Goal: Task Accomplishment & Management: Manage account settings

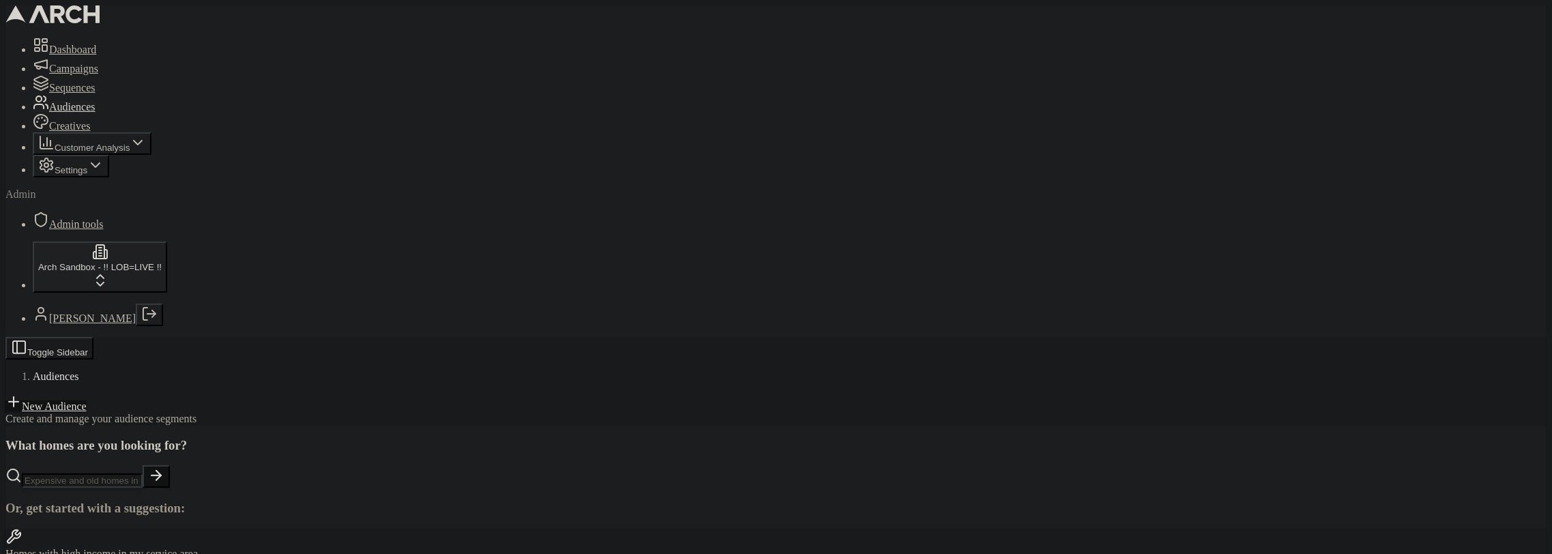
click at [81, 515] on html "Dashboard Campaigns Sequences Audiences Creatives Customer Analysis Settings Ad…" at bounding box center [776, 355] width 1552 height 710
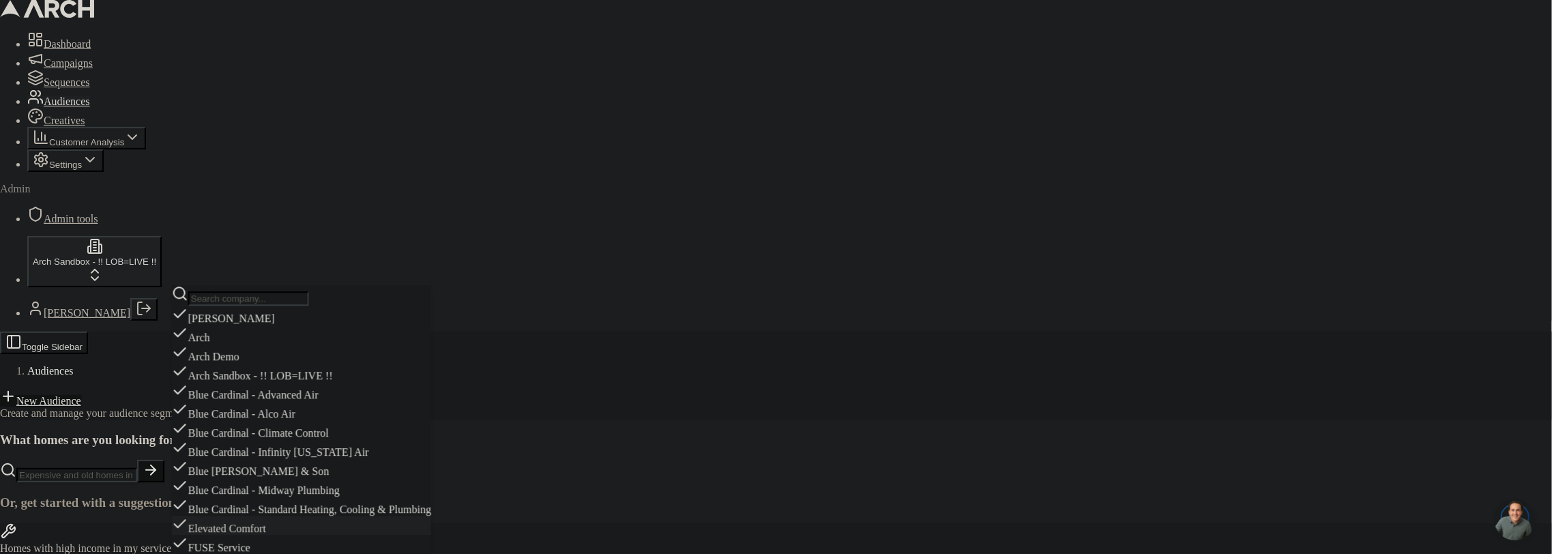
scroll to position [321, 0]
click at [268, 516] on div "Elevated Comfort" at bounding box center [301, 525] width 259 height 19
click at [511, 143] on html "Dashboard Campaigns Sequences Audiences Creatives Customer Analysis Settings Ad…" at bounding box center [776, 352] width 1552 height 705
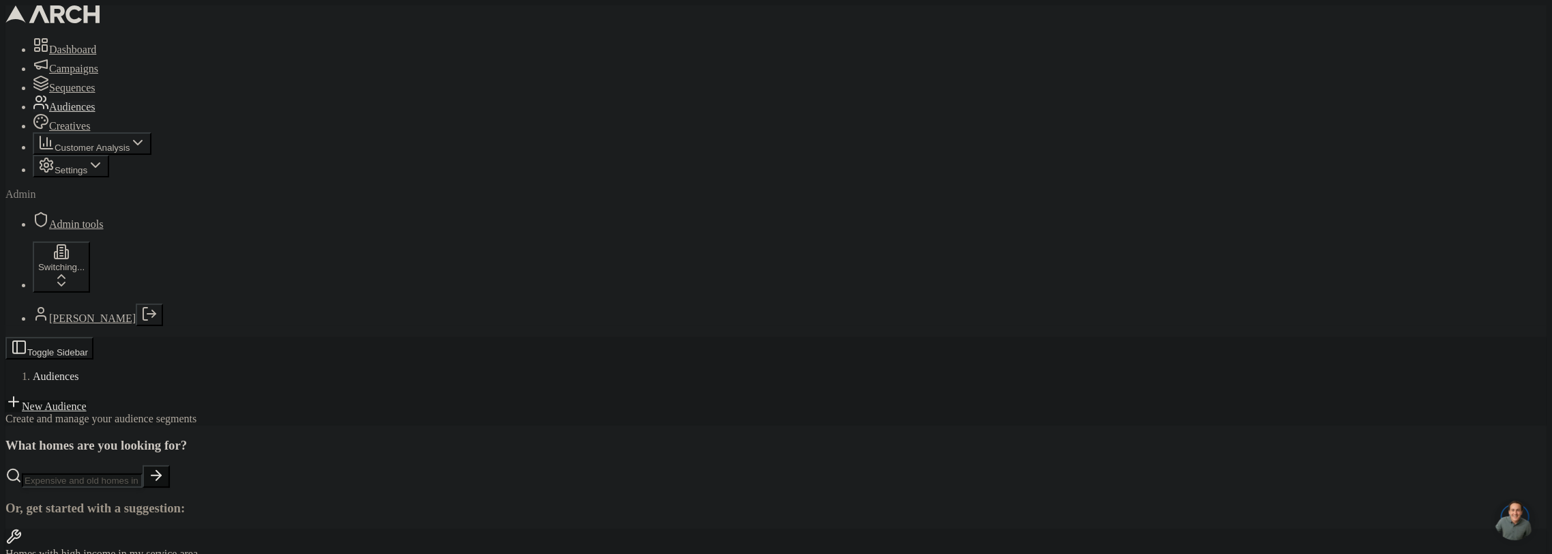
click at [87, 400] on link "New Audience" at bounding box center [45, 406] width 81 height 12
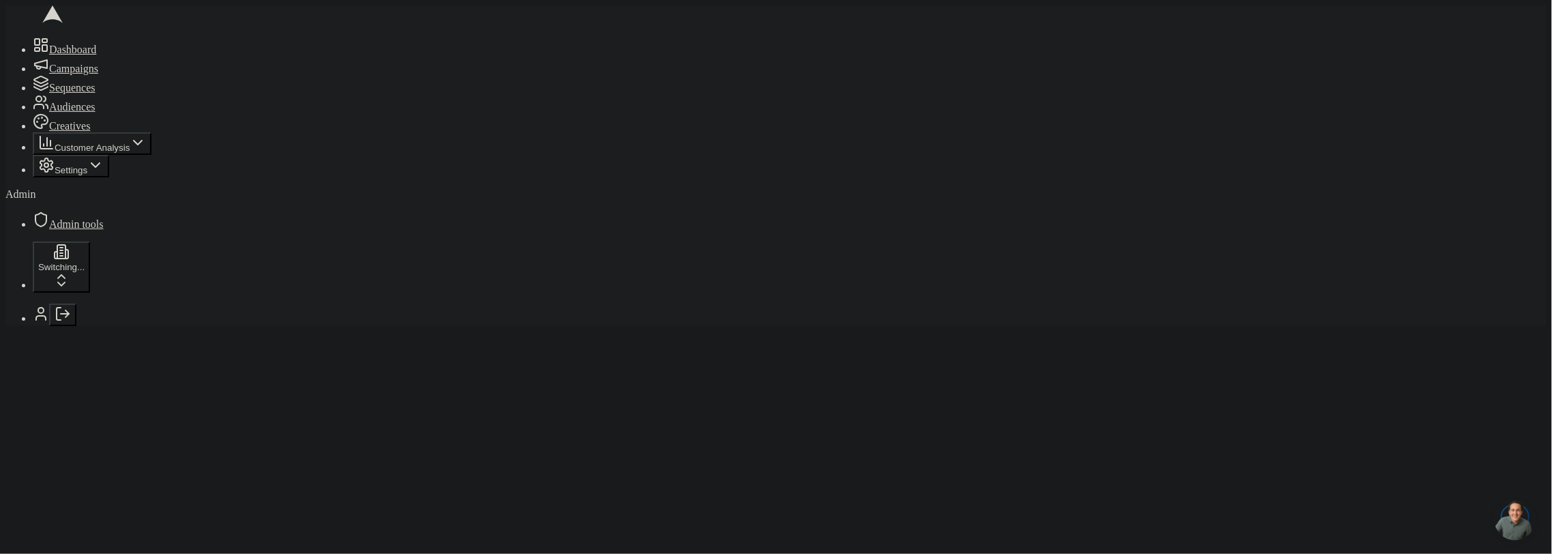
click at [512, 337] on div at bounding box center [775, 337] width 1541 height 0
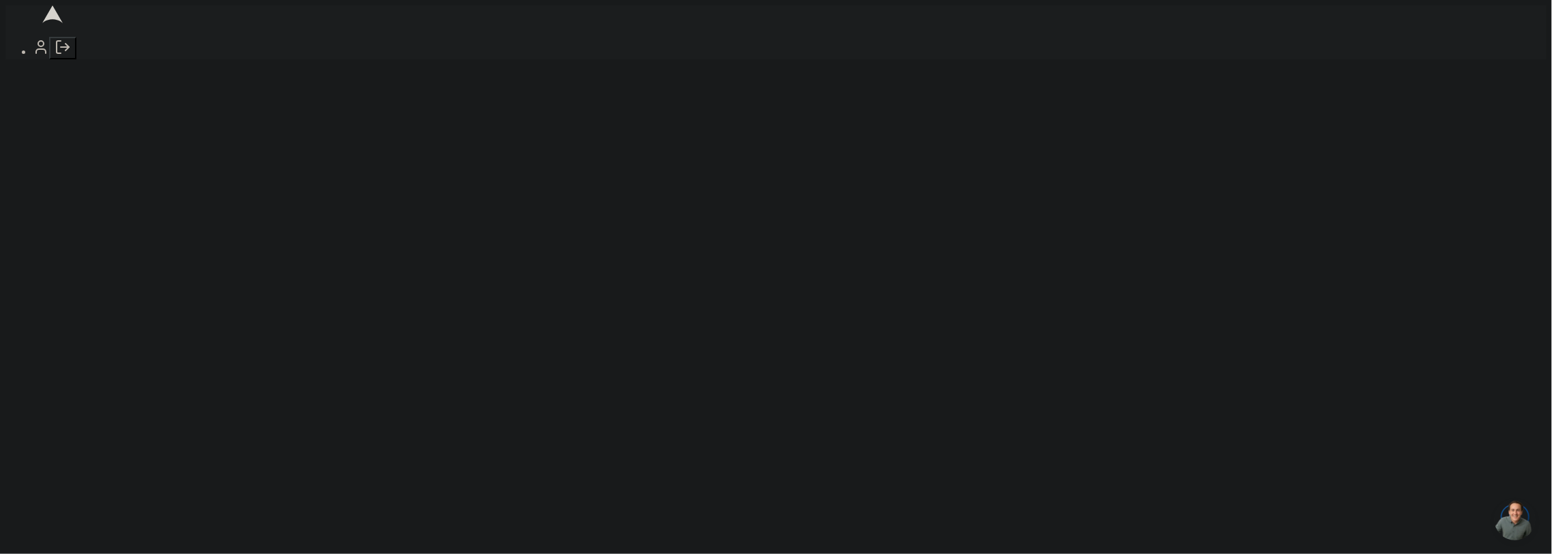
click at [24, 18] on icon at bounding box center [52, 14] width 94 height 18
click at [33, 55] on icon at bounding box center [41, 47] width 16 height 16
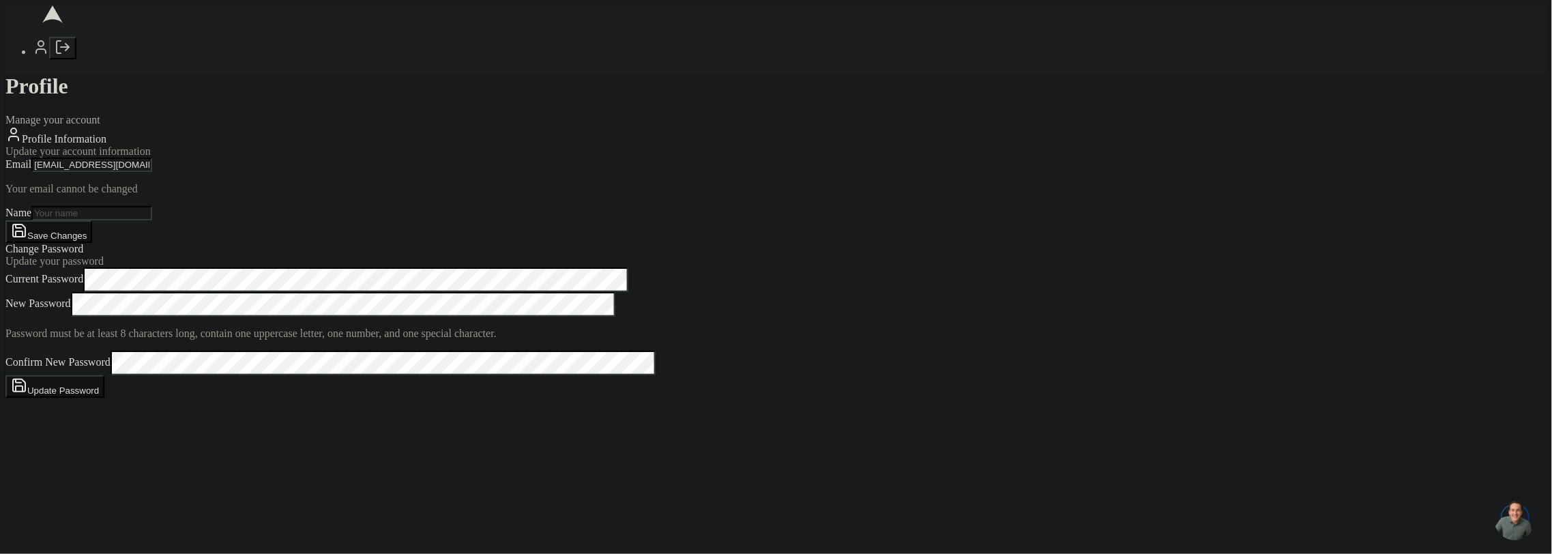
click at [608, 220] on div "Email sacha@getarch.com Your email cannot be changed Name" at bounding box center [775, 189] width 1541 height 63
click at [152, 220] on input "Name" at bounding box center [91, 213] width 121 height 14
click at [33, 55] on icon at bounding box center [41, 47] width 16 height 16
click at [61, 47] on line "Log out" at bounding box center [65, 47] width 8 height 0
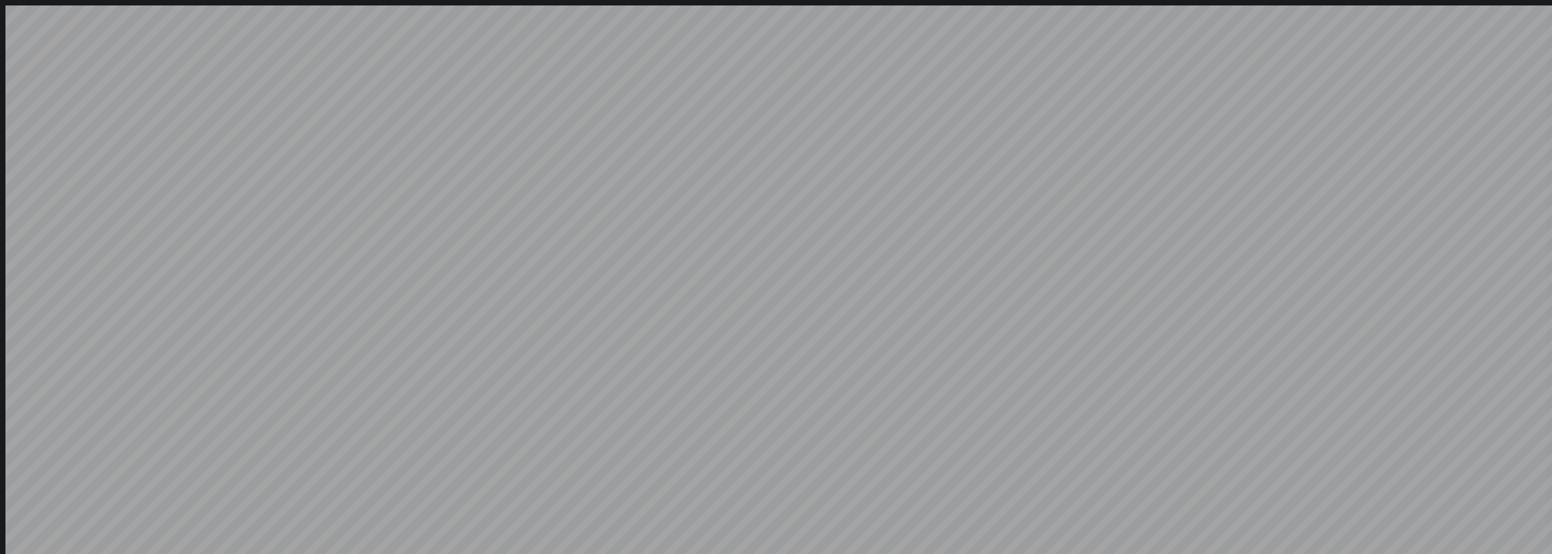
type input "[EMAIL_ADDRESS][DOMAIN_NAME]"
click at [503, 267] on div "Welcome back! Sign in to your account to continue Or create a new account Email…" at bounding box center [775, 376] width 1541 height 743
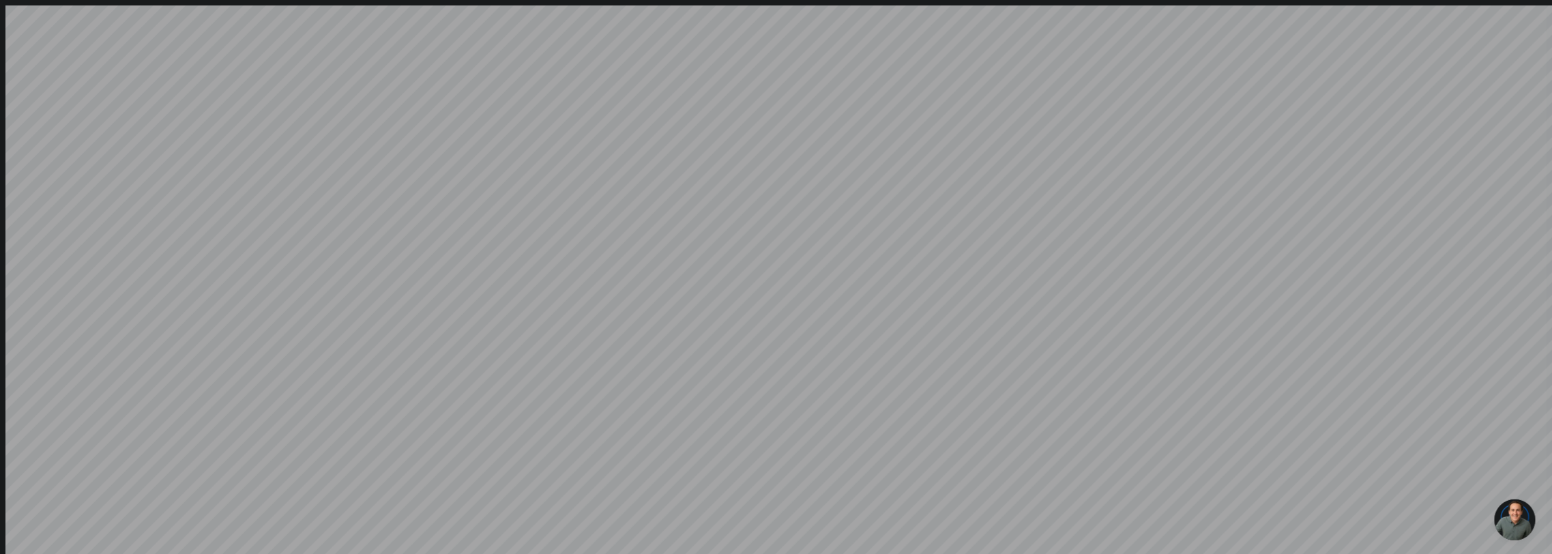
type input "sacha@getarch.com"
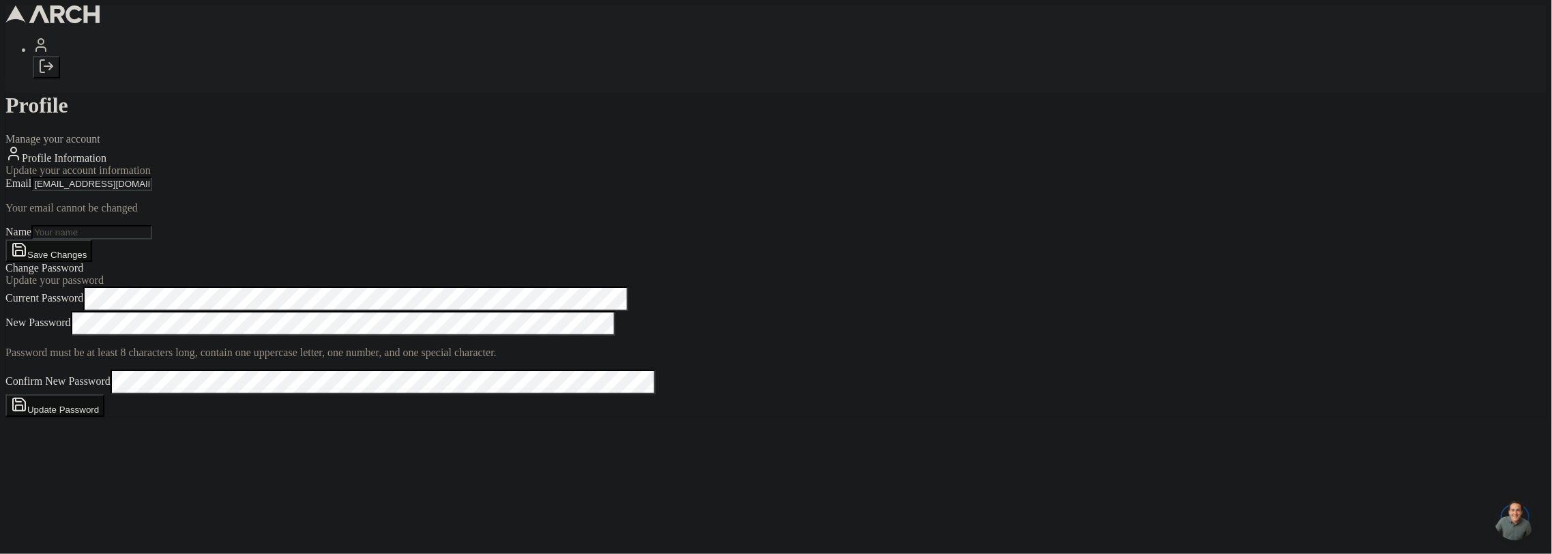
type input "[PERSON_NAME]"
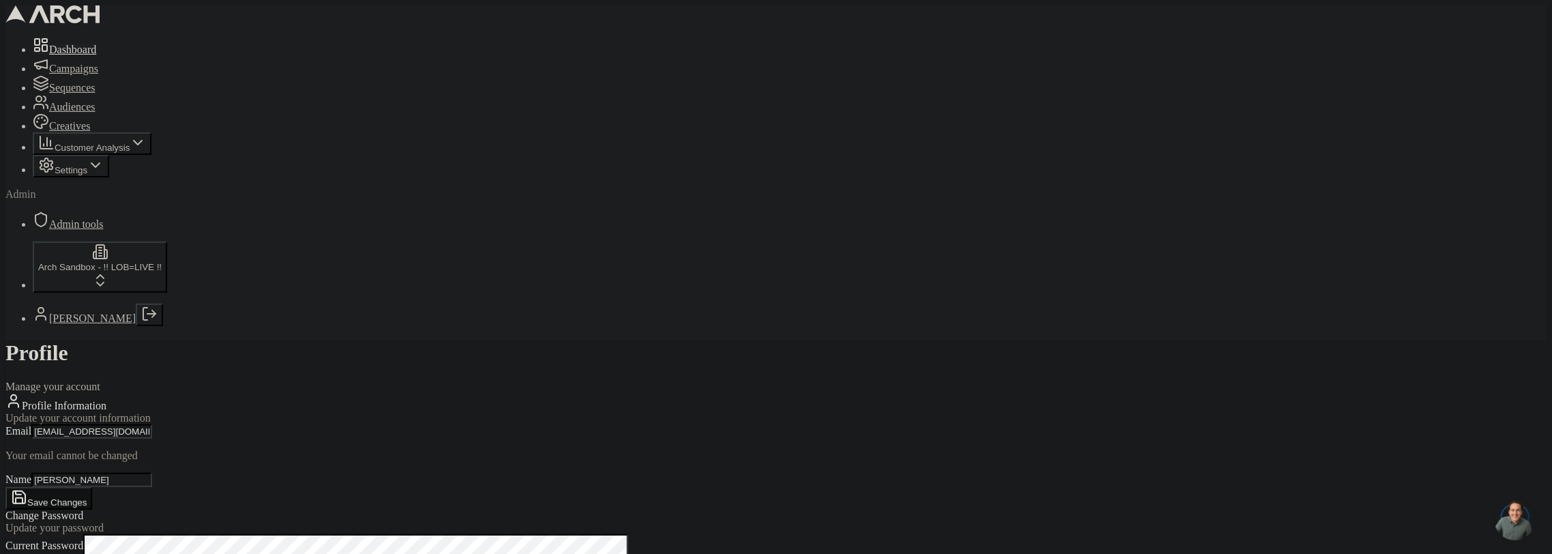
click at [59, 55] on span "Dashboard" at bounding box center [72, 50] width 47 height 12
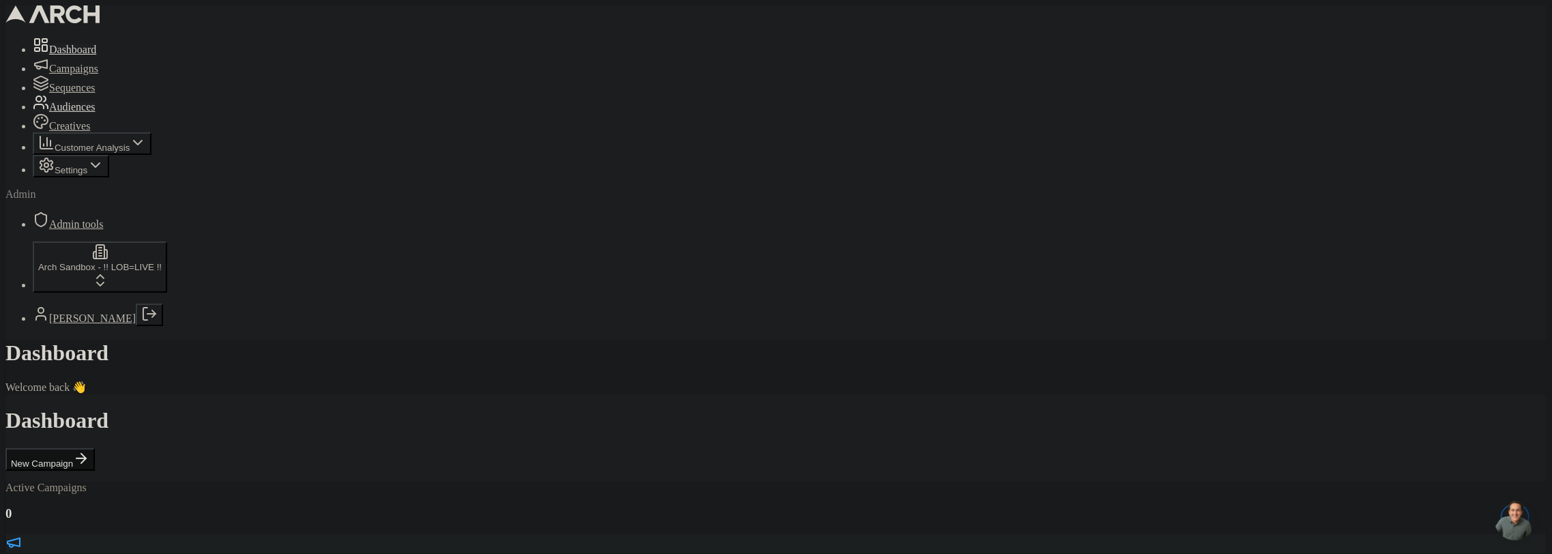
click at [59, 113] on span "Audiences" at bounding box center [72, 107] width 46 height 12
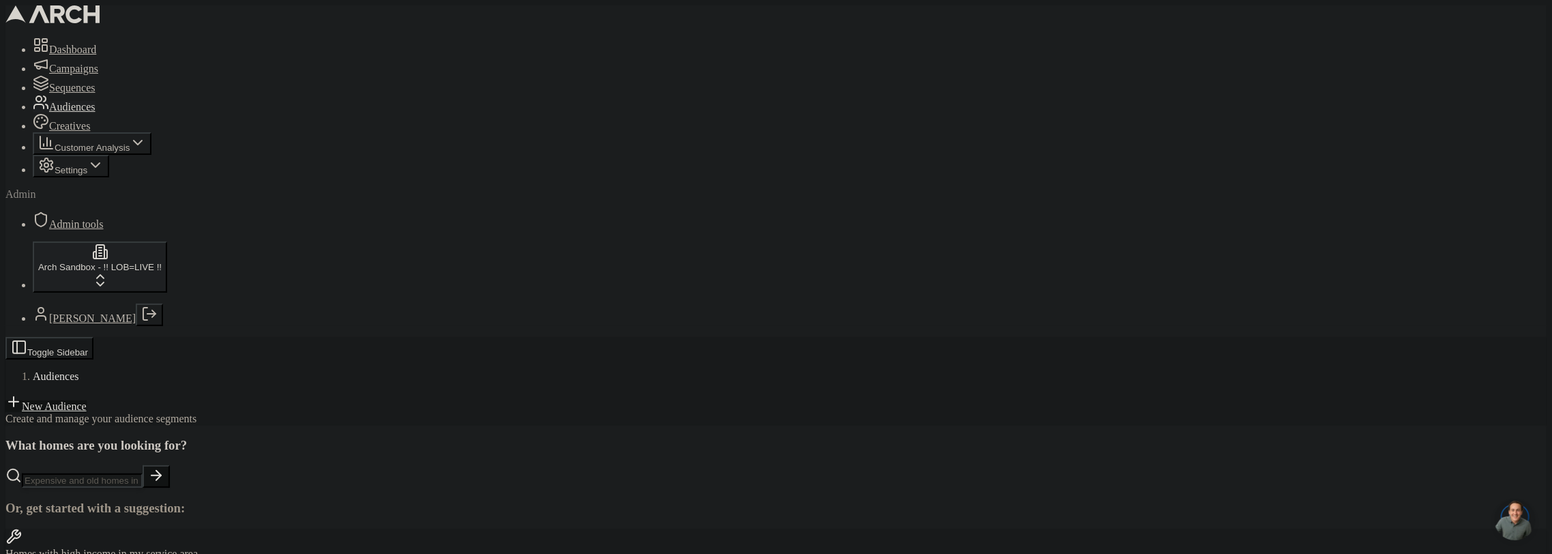
click at [104, 505] on html "Dashboard Campaigns Sequences Audiences Creatives Customer Analysis Settings Ad…" at bounding box center [776, 355] width 1552 height 710
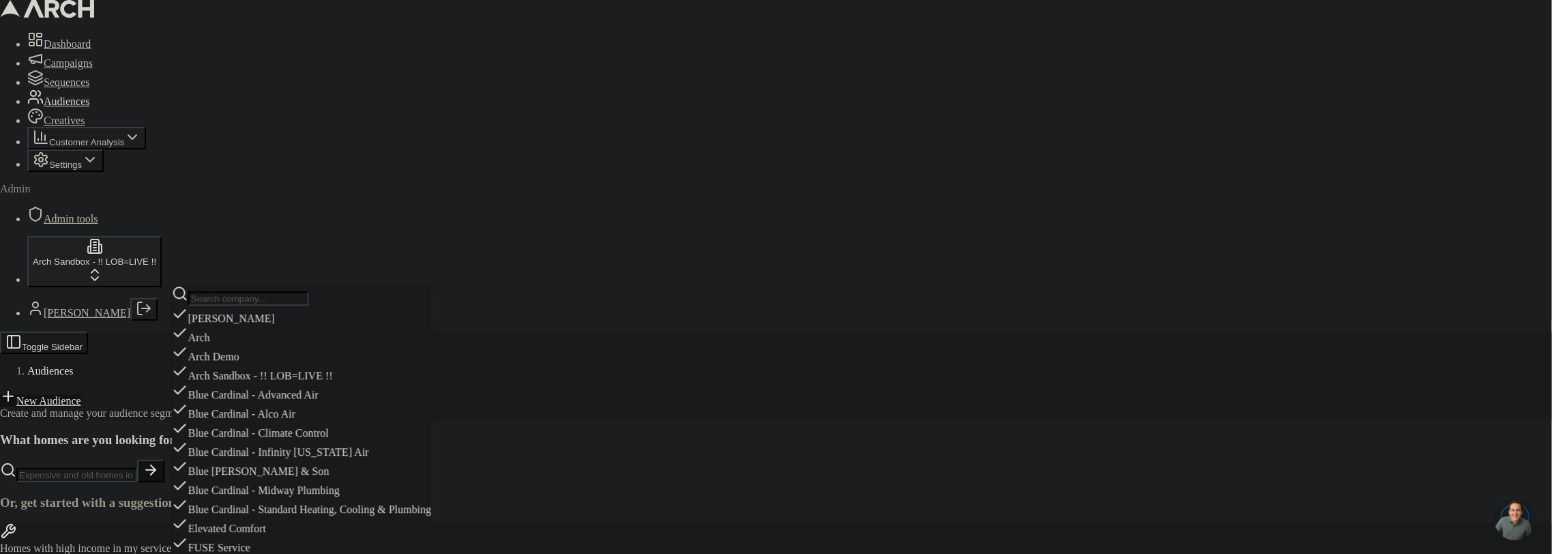
scroll to position [528, 0]
click at [248, 305] on input "text" at bounding box center [248, 298] width 121 height 14
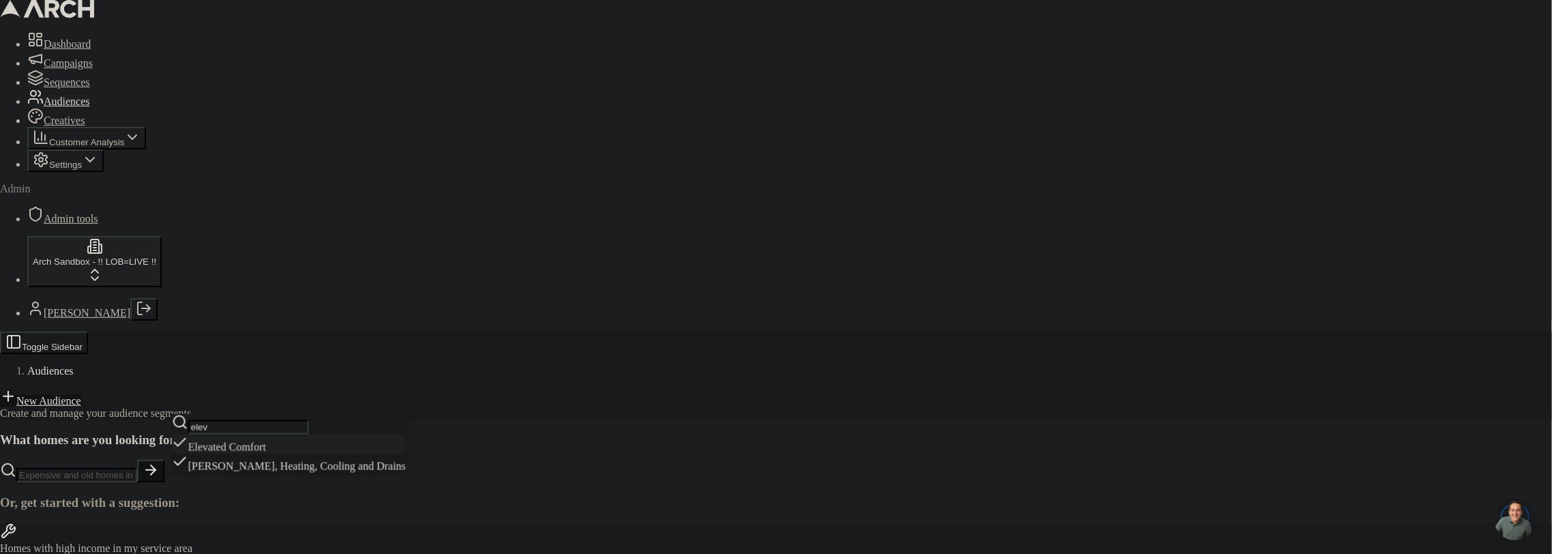
scroll to position [0, 0]
type input "elev"
click at [263, 454] on div "Elevated Comfort" at bounding box center [289, 443] width 234 height 19
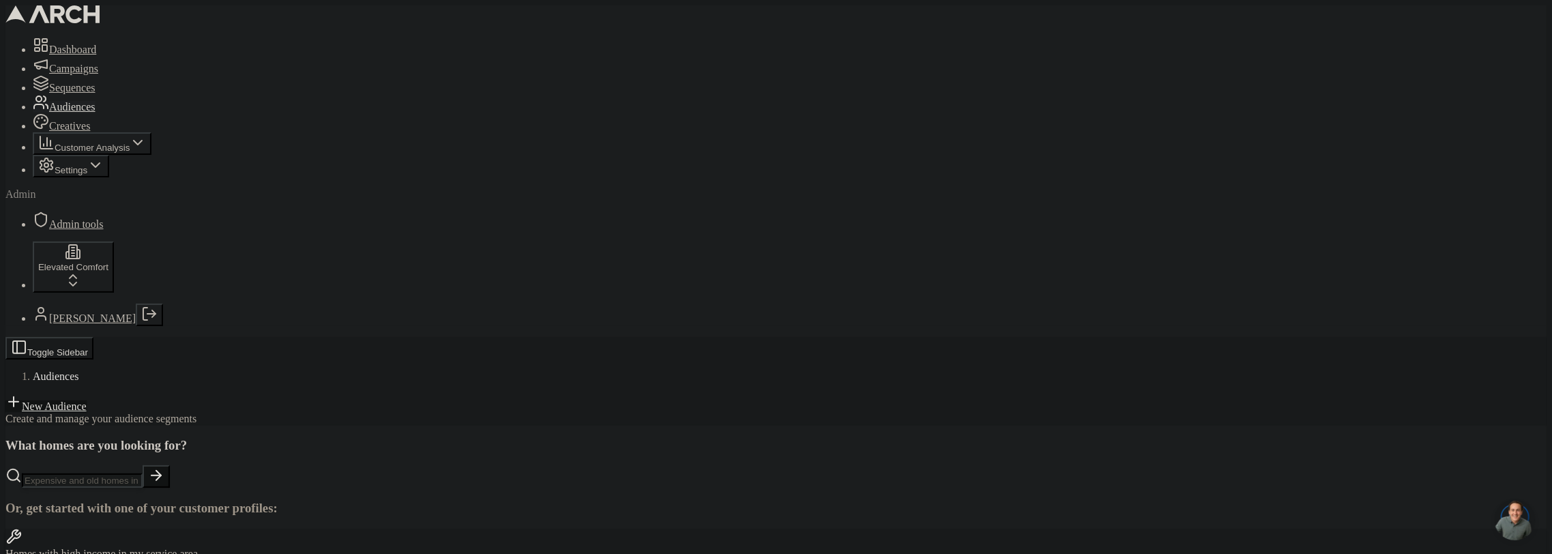
click at [87, 400] on link "New Audience" at bounding box center [45, 406] width 81 height 12
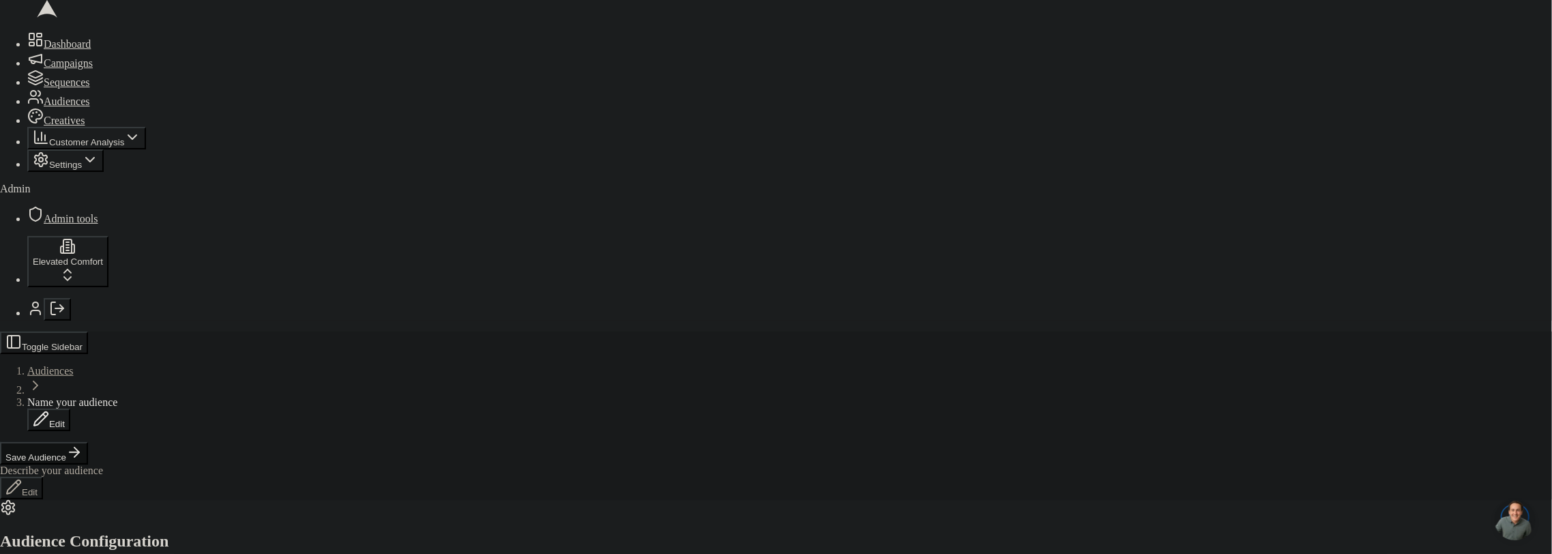
click at [123, 402] on span "Name your audience" at bounding box center [78, 408] width 90 height 12
type input "71 zip,"
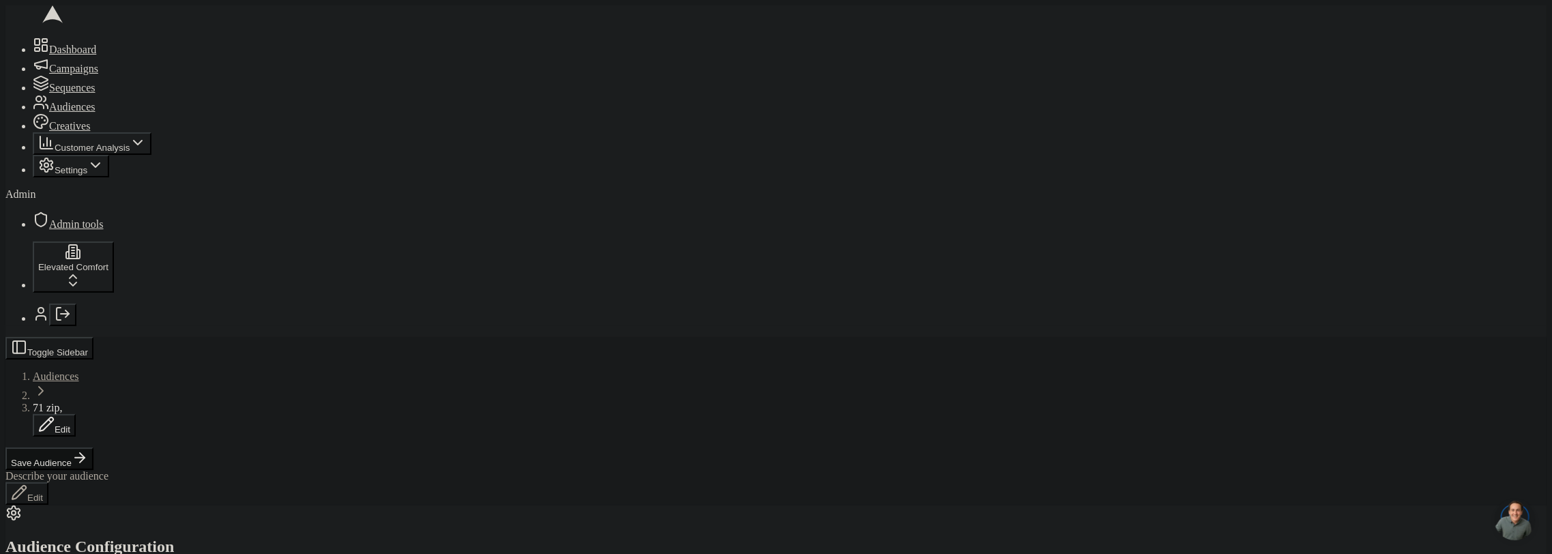
click at [115, 319] on div "Single Family" at bounding box center [134, 308] width 137 height 19
click at [30, 231] on div "Dashboard Campaigns Sequences Audiences Creatives Customer Analysis Settings Ad…" at bounding box center [775, 134] width 1541 height 194
type input "1"
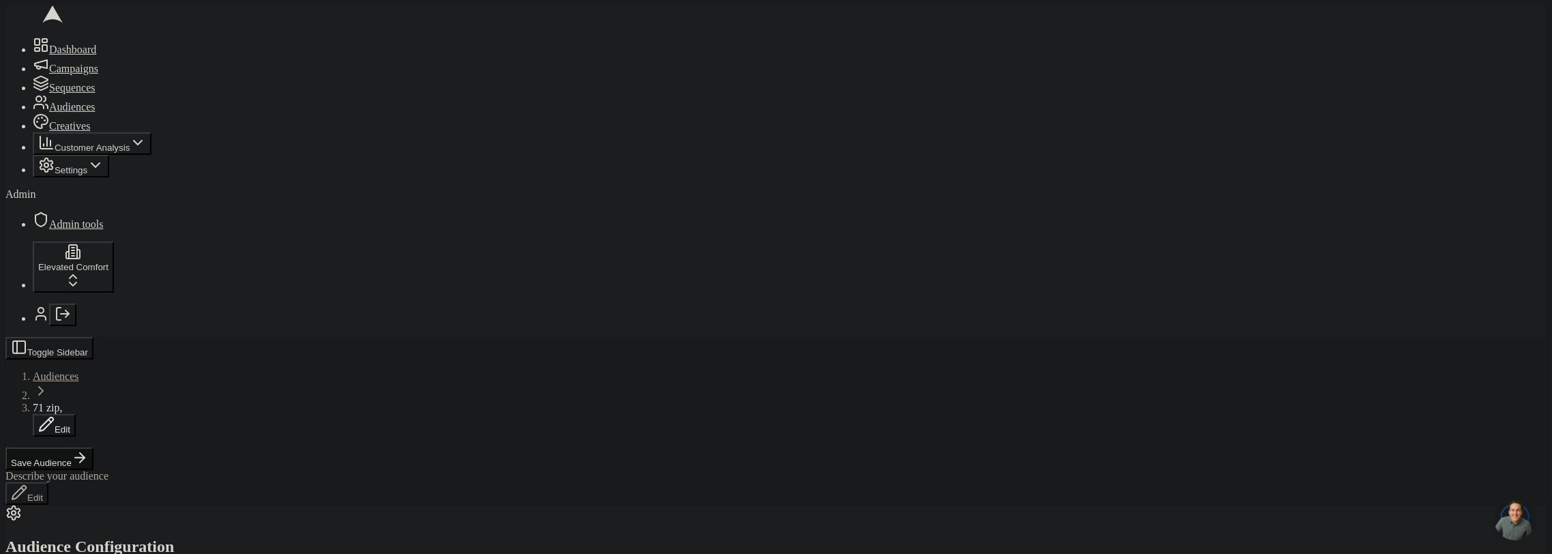
type input "3"
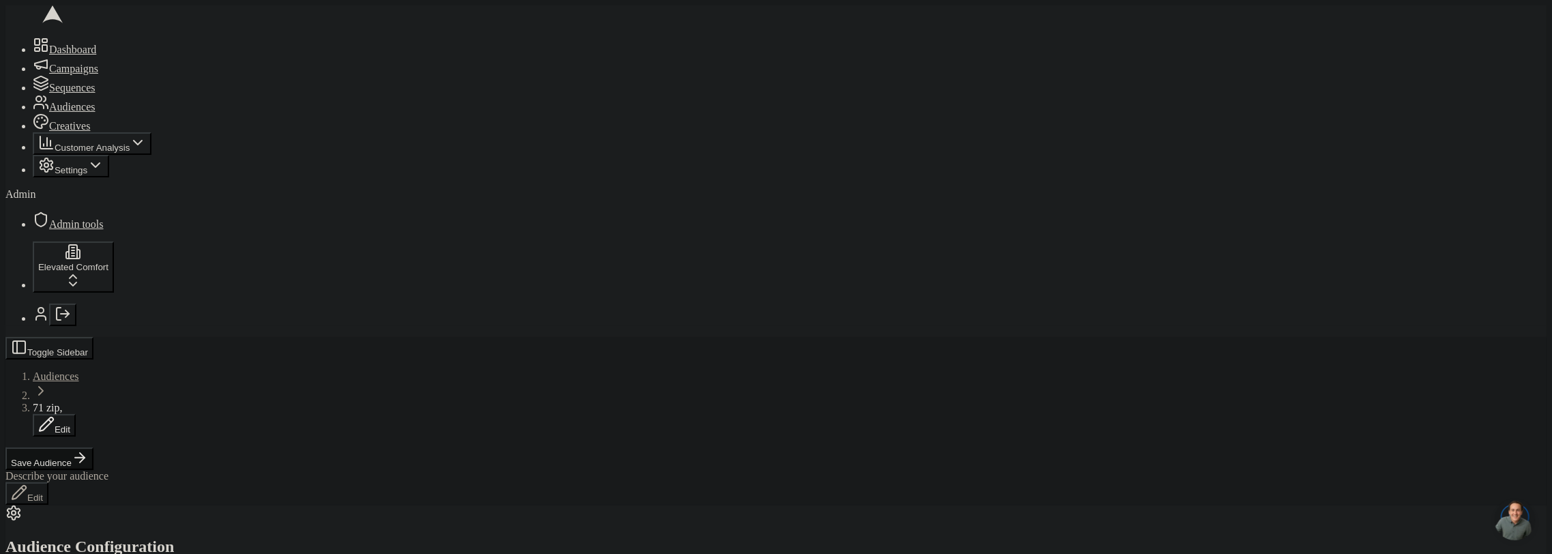
click at [76, 414] on button "Edit" at bounding box center [54, 425] width 43 height 23
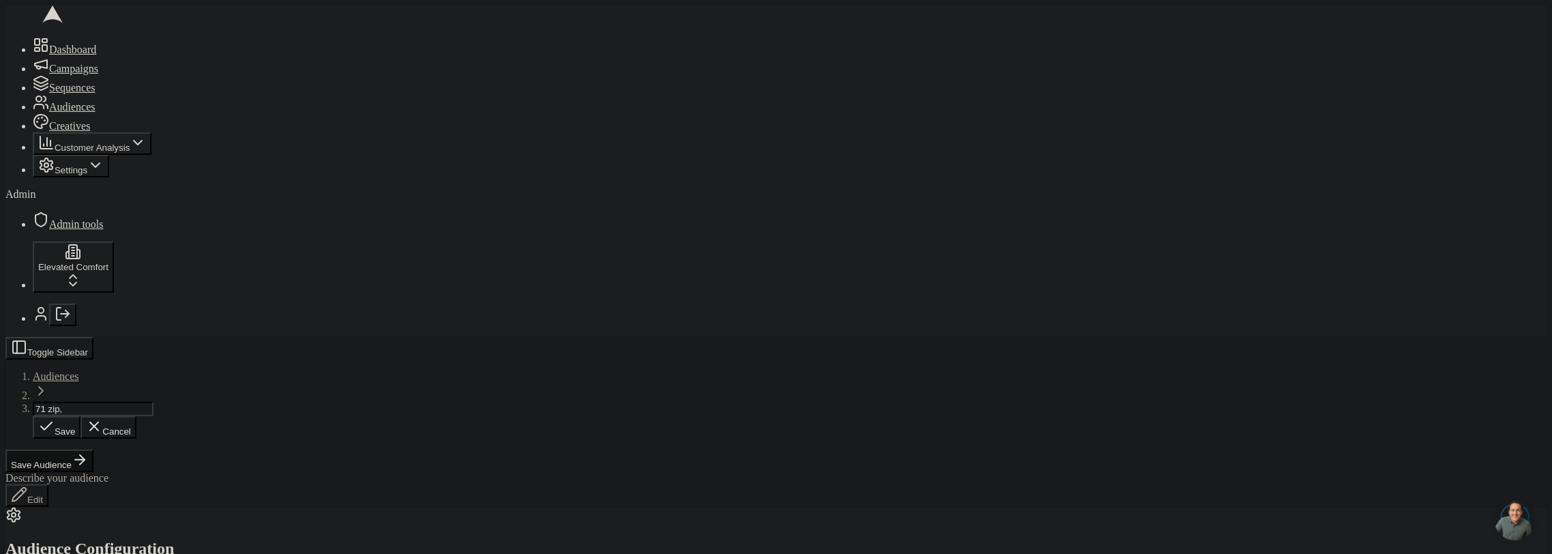
click at [153, 402] on input "71 zip," at bounding box center [93, 409] width 121 height 14
type input "71 zip, few filters, ai score"
click at [149, 402] on span "71 zip, few filters, ai score" at bounding box center [91, 408] width 116 height 12
type input "71 zip, few filters, ai score =10m"
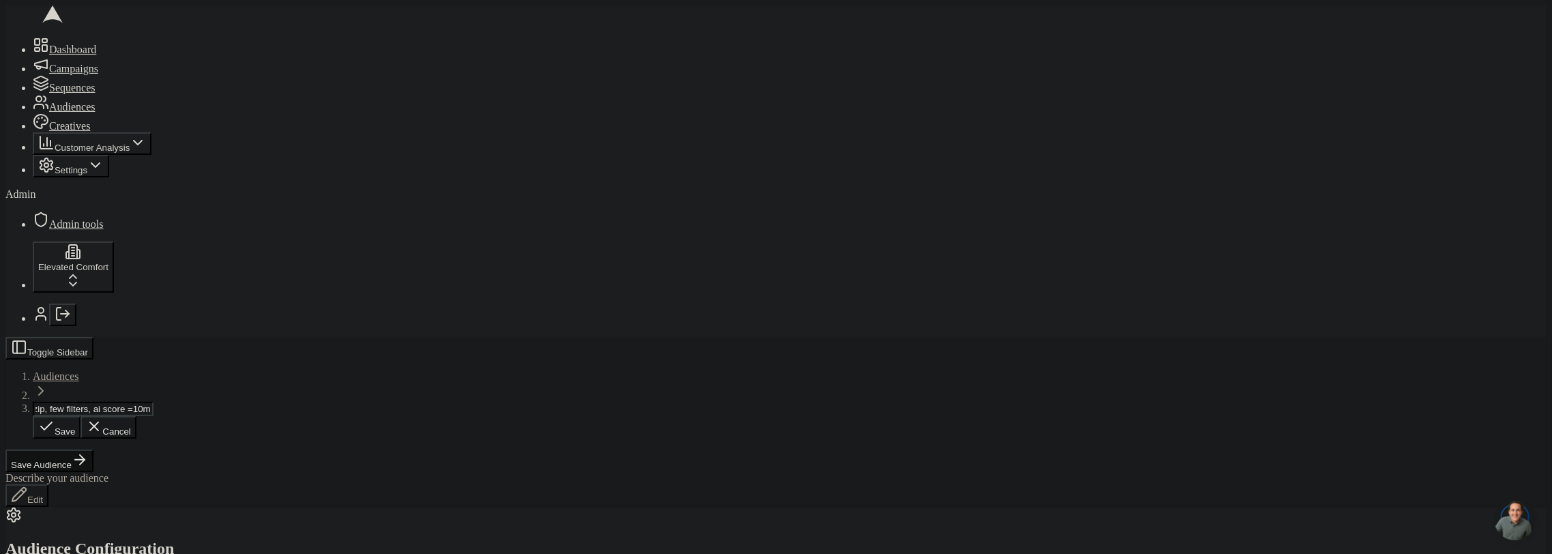
scroll to position [0, 33]
click at [177, 402] on span "71 zip, few filters, ai score =10m" at bounding box center [105, 408] width 145 height 12
click at [304, 402] on div "71 zip, few filters, ai score =10m Save Cancel" at bounding box center [790, 420] width 1514 height 37
click at [177, 402] on span "71 zip, few filters, ai score =10m" at bounding box center [105, 408] width 145 height 12
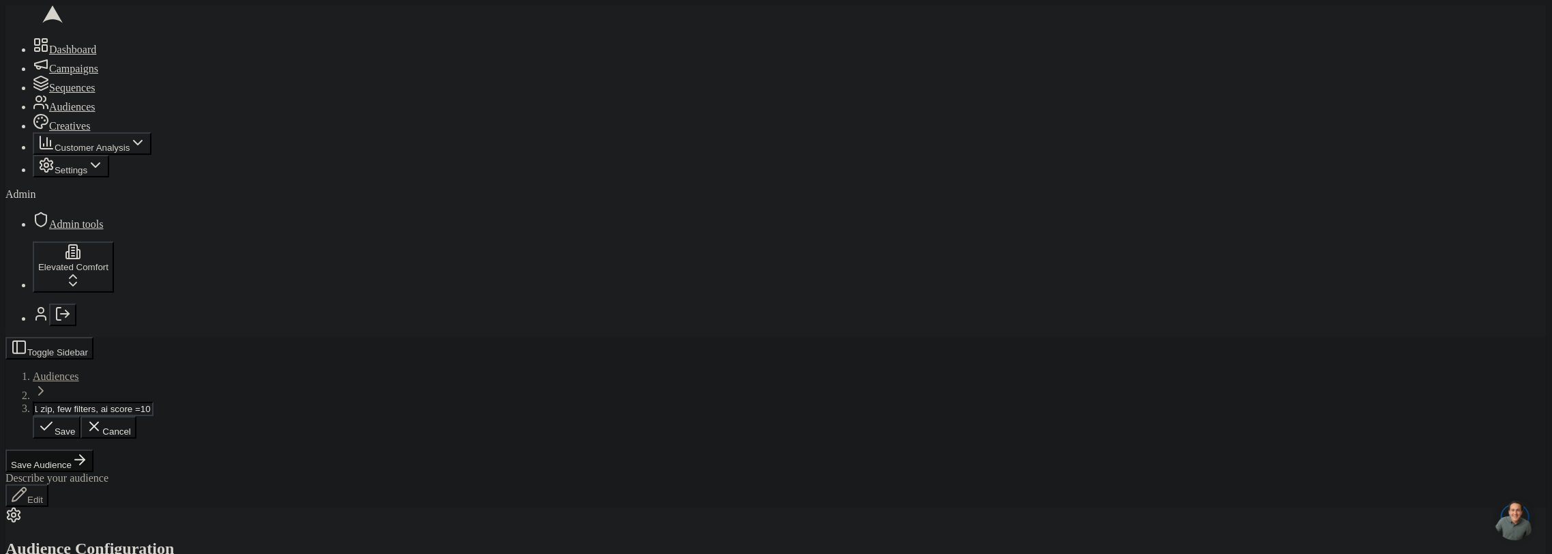
type input "71 zip, few filters, ai score =10k"
click at [93, 447] on button "Save Audience" at bounding box center [49, 458] width 88 height 23
drag, startPoint x: 400, startPoint y: 119, endPoint x: 396, endPoint y: 111, distance: 9.5
click at [401, 413] on div at bounding box center [775, 413] width 1541 height 0
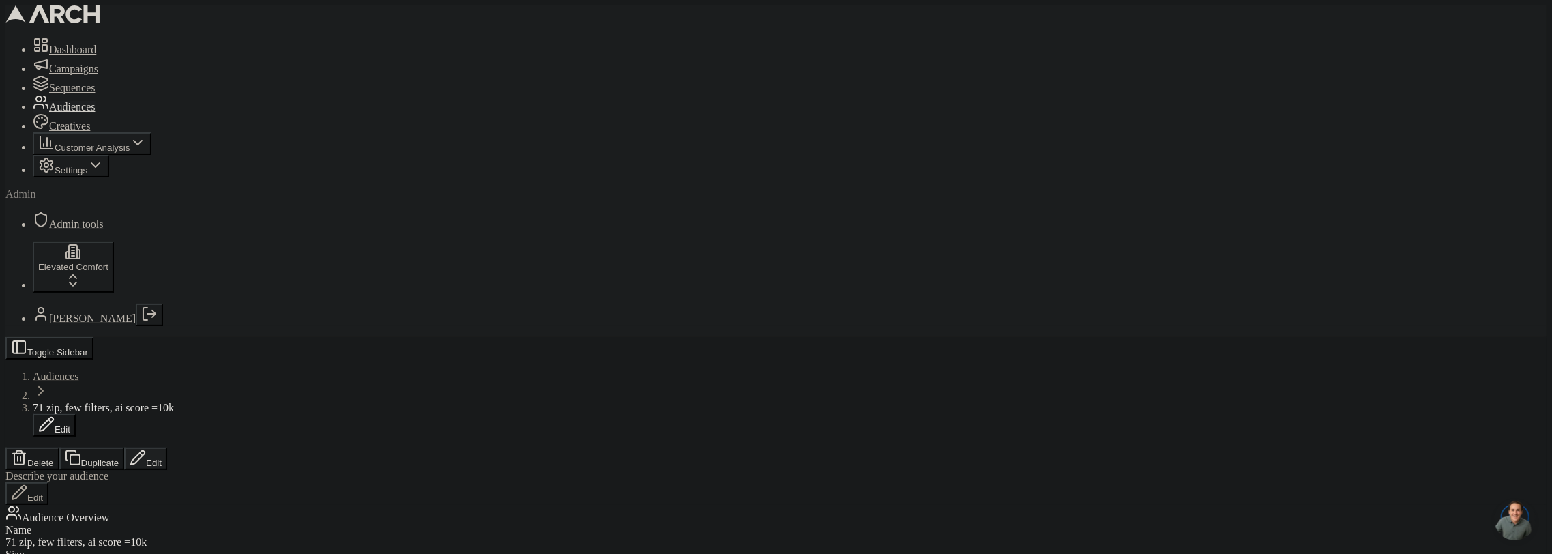
click at [167, 447] on button "Edit" at bounding box center [145, 458] width 43 height 23
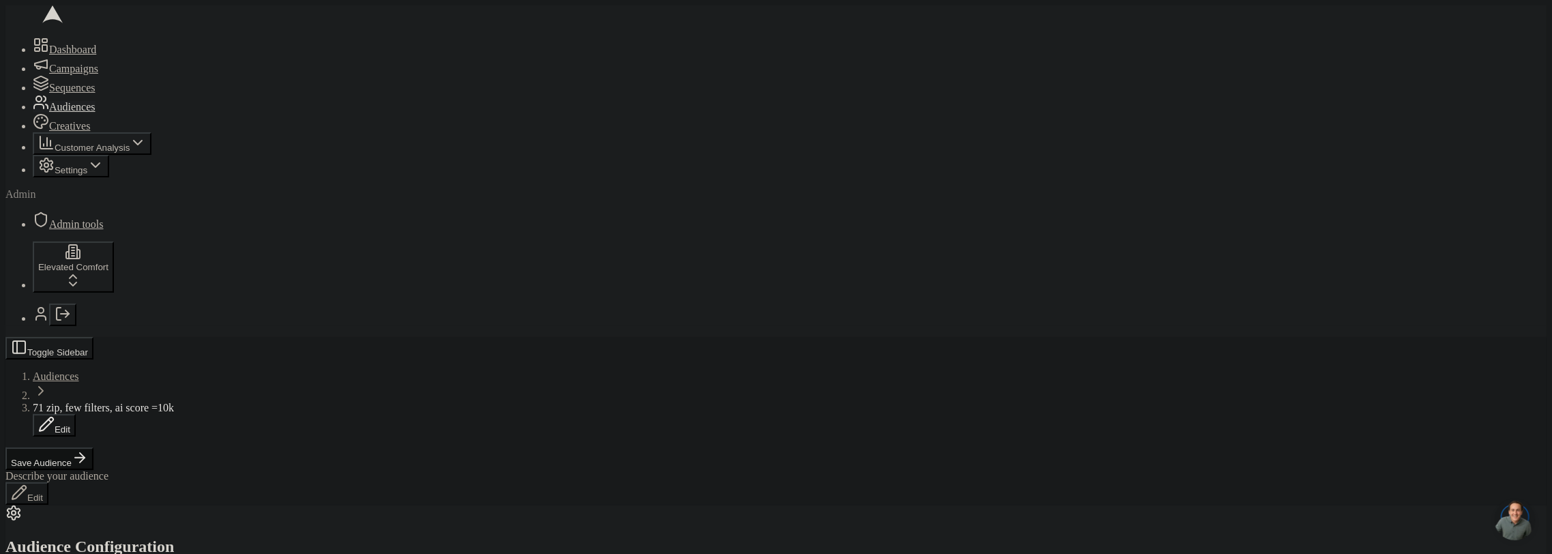
click at [174, 402] on span "71 zip, few filters, ai score =10k" at bounding box center [103, 408] width 141 height 12
click at [153, 402] on input "71 zip, few filters, ai score =10k" at bounding box center [93, 409] width 121 height 14
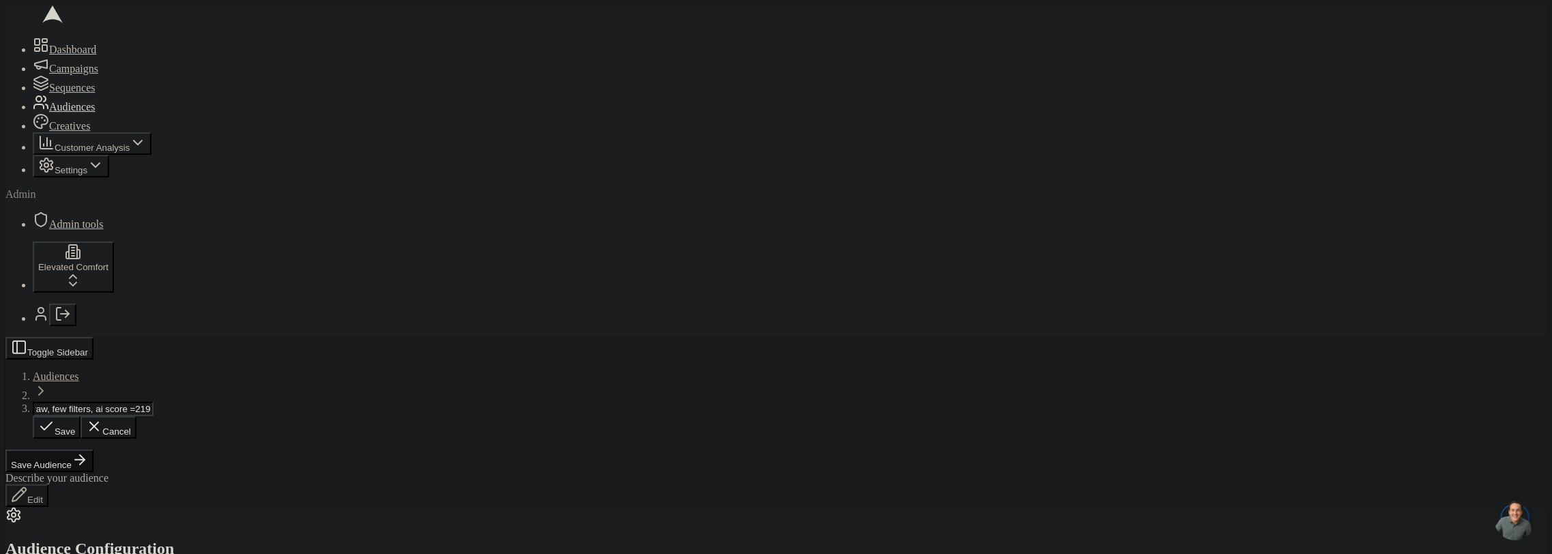
scroll to position [0, 27]
type input "draw, few filters, ai score =219"
click at [93, 447] on button "Save Audience" at bounding box center [49, 458] width 88 height 23
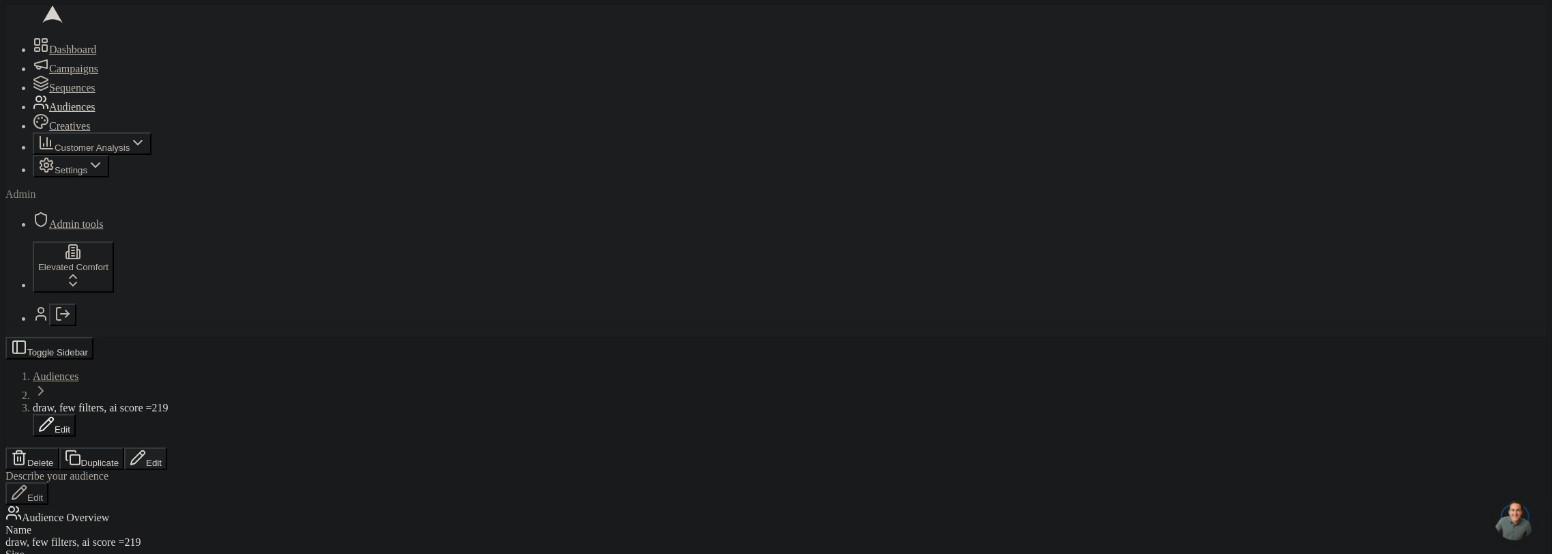
click at [167, 447] on button "Edit" at bounding box center [145, 458] width 43 height 23
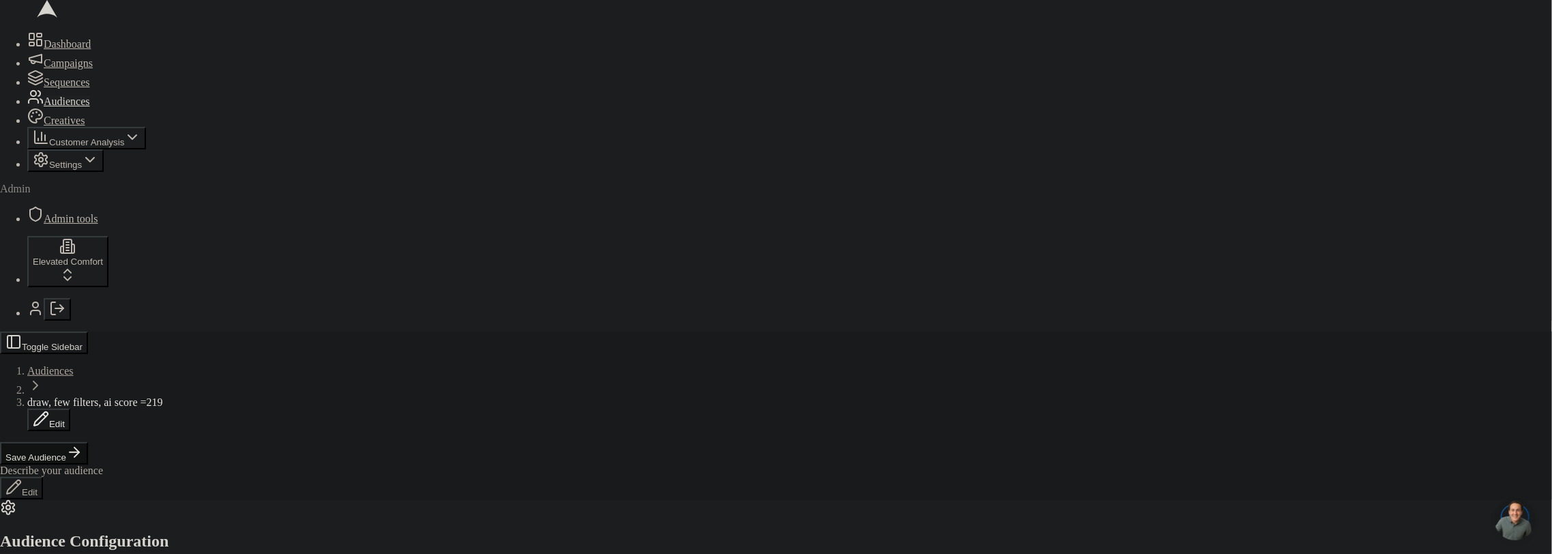
drag, startPoint x: 199, startPoint y: 87, endPoint x: 169, endPoint y: 68, distance: 35.2
click at [79, 370] on span "Audiences" at bounding box center [56, 376] width 46 height 12
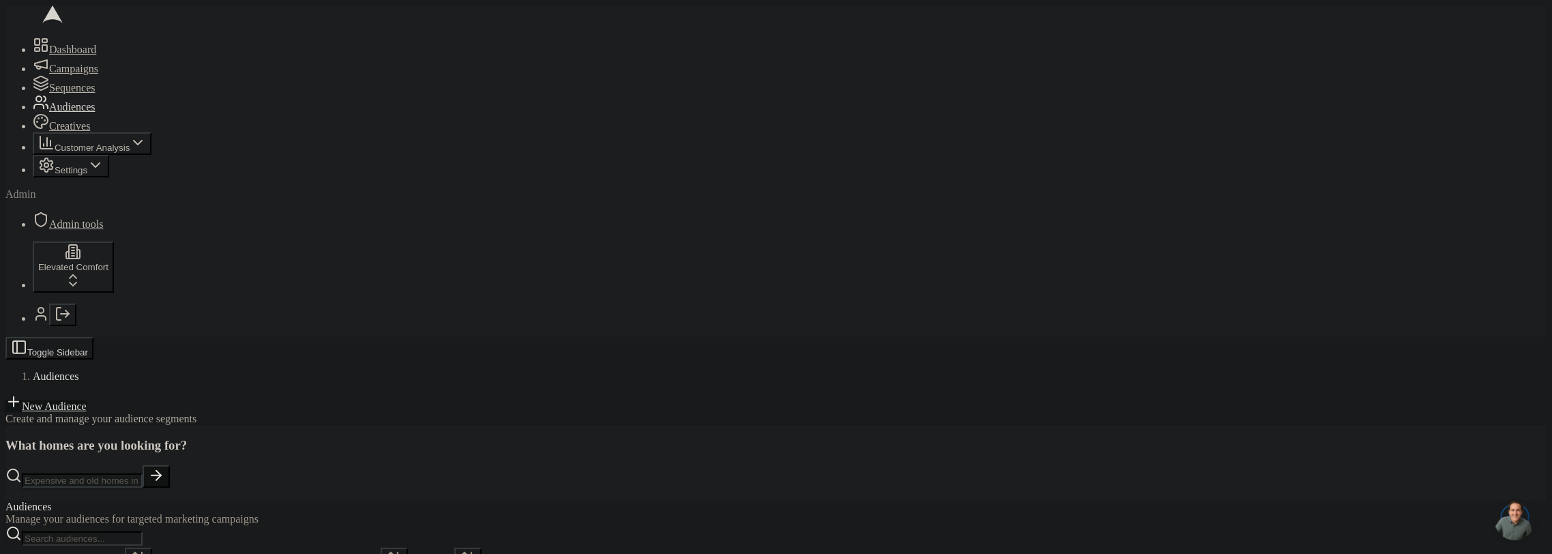
click at [87, 400] on link "New Audience" at bounding box center [45, 406] width 81 height 12
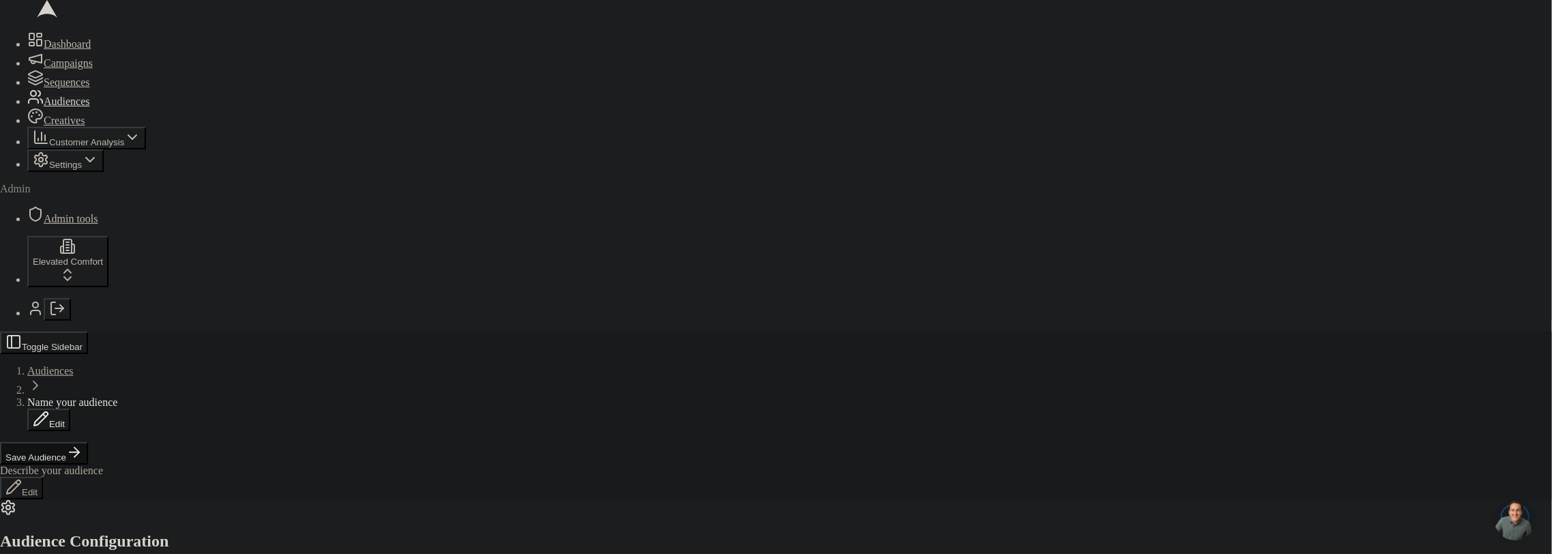
click at [123, 402] on span "Name your audience" at bounding box center [78, 408] width 90 height 12
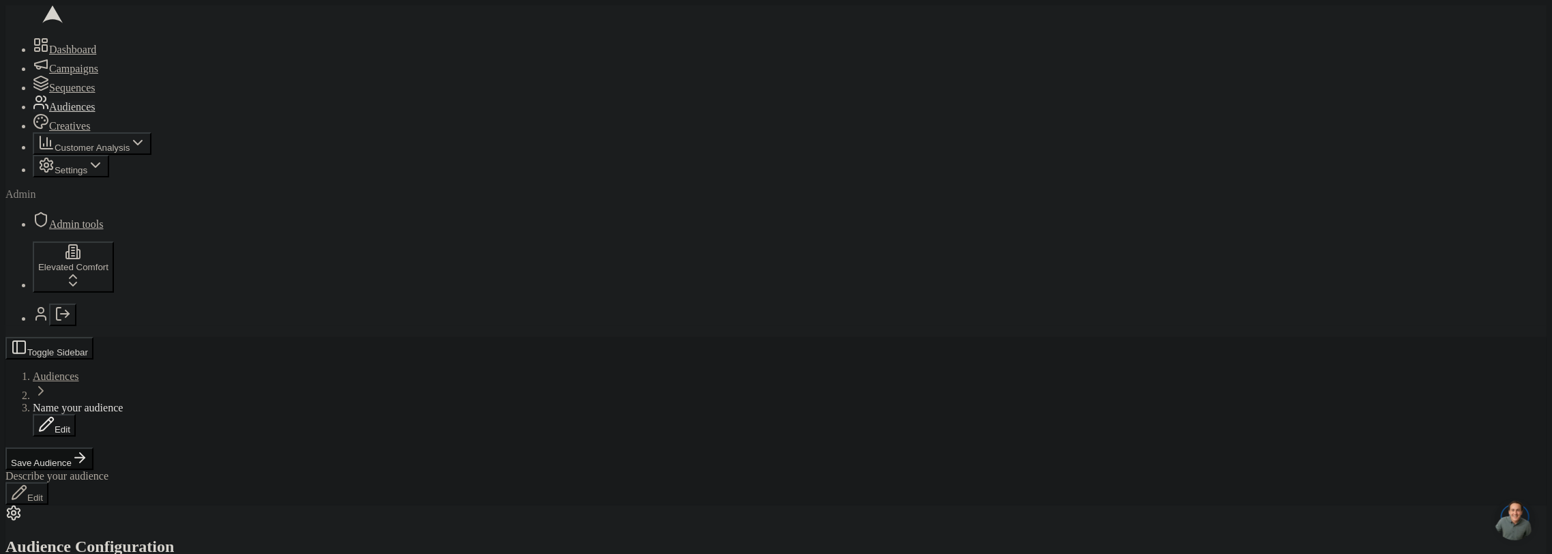
click at [123, 402] on span "Name your audience" at bounding box center [78, 408] width 90 height 12
type input "draw, dynamic last 18m jobs = 58 leads"
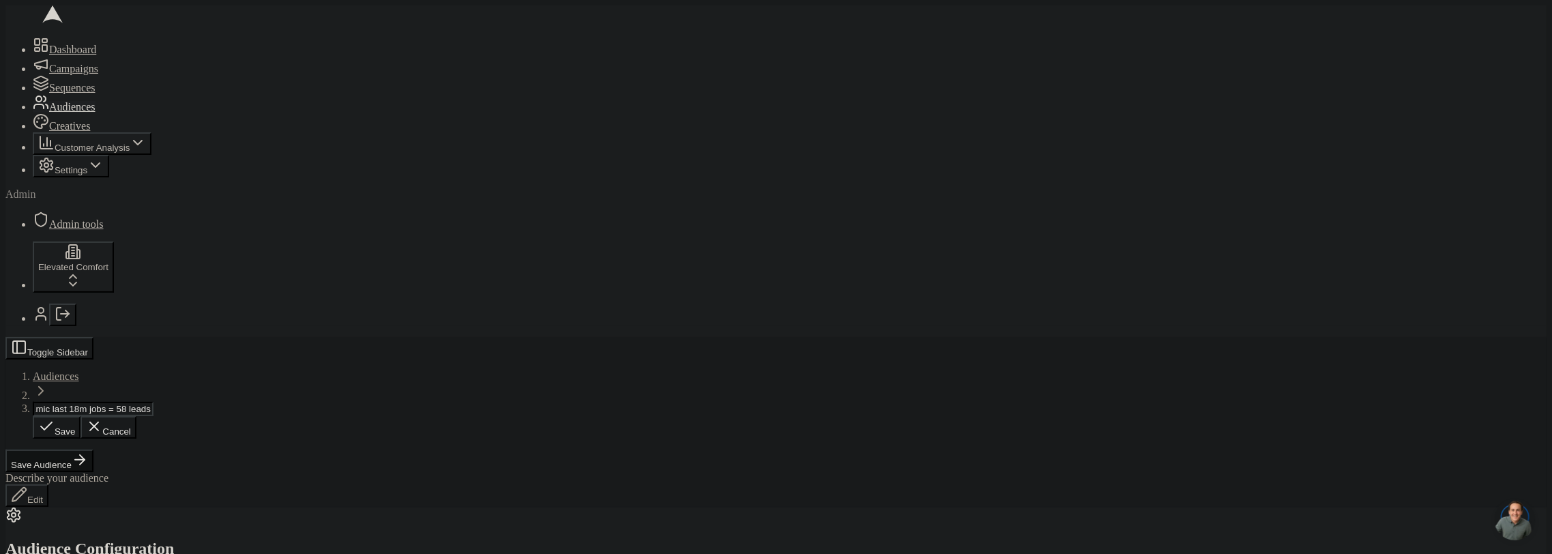
scroll to position [0, 0]
drag, startPoint x: 529, startPoint y: 49, endPoint x: 501, endPoint y: 45, distance: 28.3
click at [529, 470] on div "Describe your audience Edit" at bounding box center [775, 487] width 1541 height 35
click at [93, 447] on button "Save Audience" at bounding box center [49, 458] width 88 height 23
click at [167, 447] on button "Edit" at bounding box center [145, 458] width 43 height 23
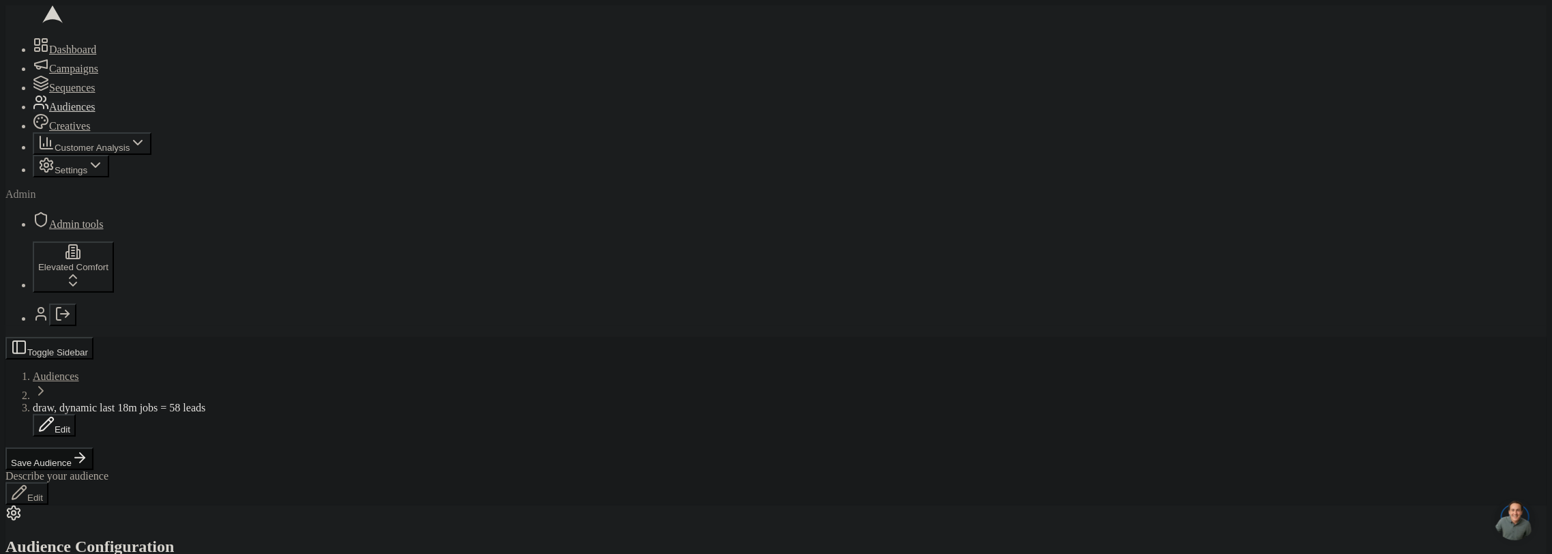
scroll to position [382, 0]
click at [171, 271] on div "HVAC - Install" at bounding box center [134, 261] width 137 height 19
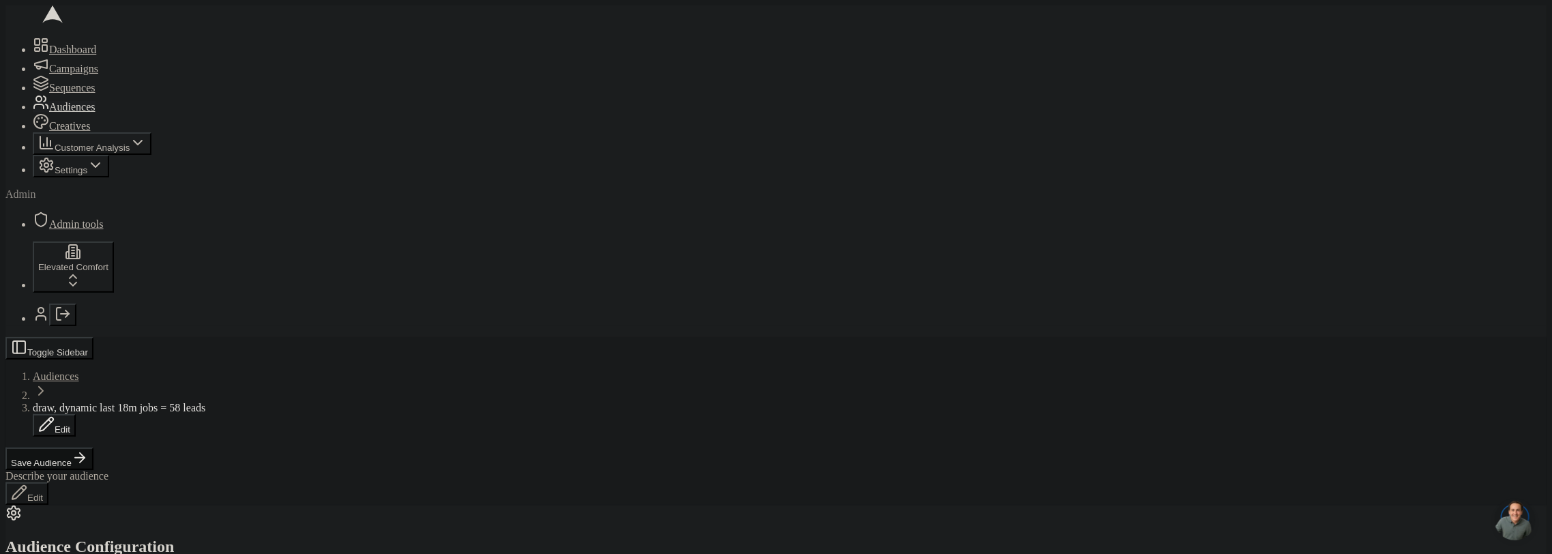
radio input "true"
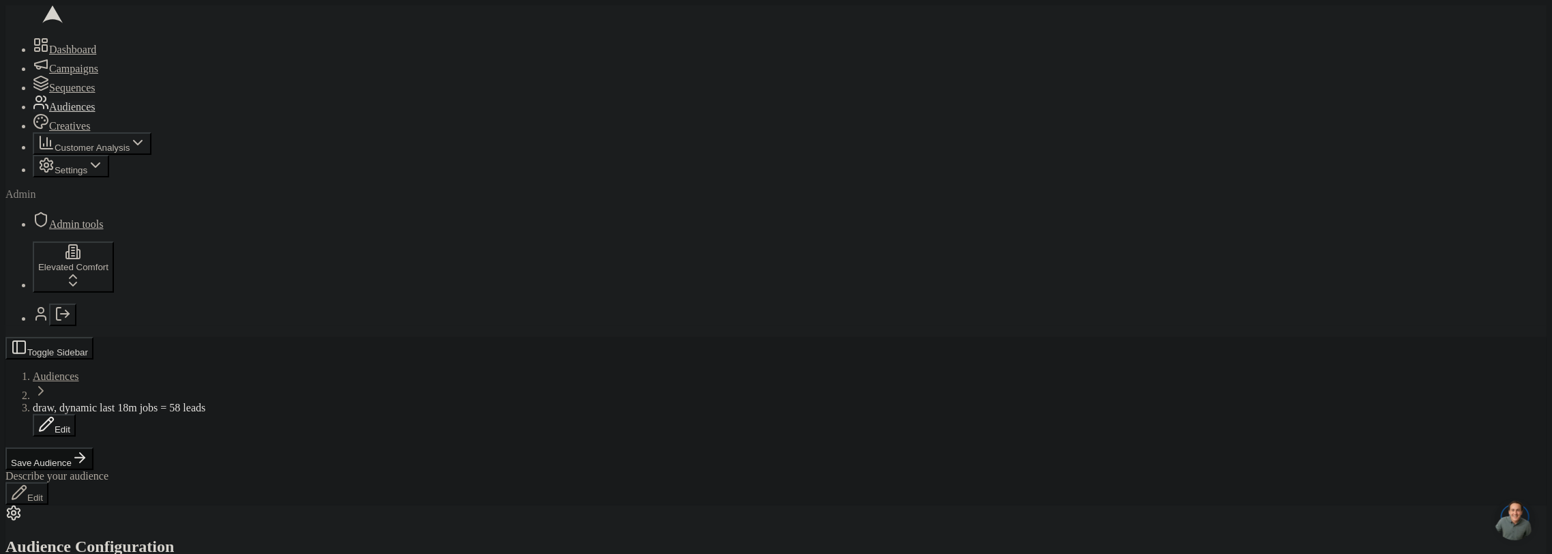
click at [184, 402] on span "draw, dynamic last 18m jobs = 58 leads" at bounding box center [119, 408] width 173 height 12
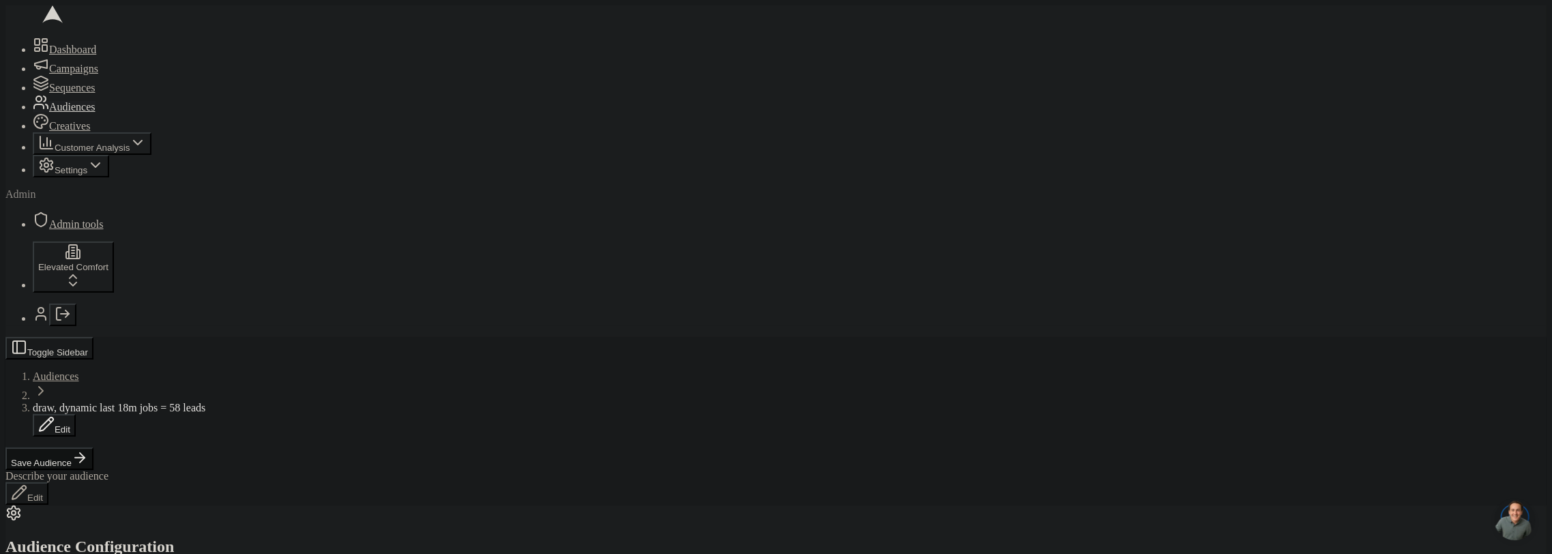
scroll to position [171, 0]
click at [179, 358] on div "Equipment Install" at bounding box center [149, 348] width 167 height 19
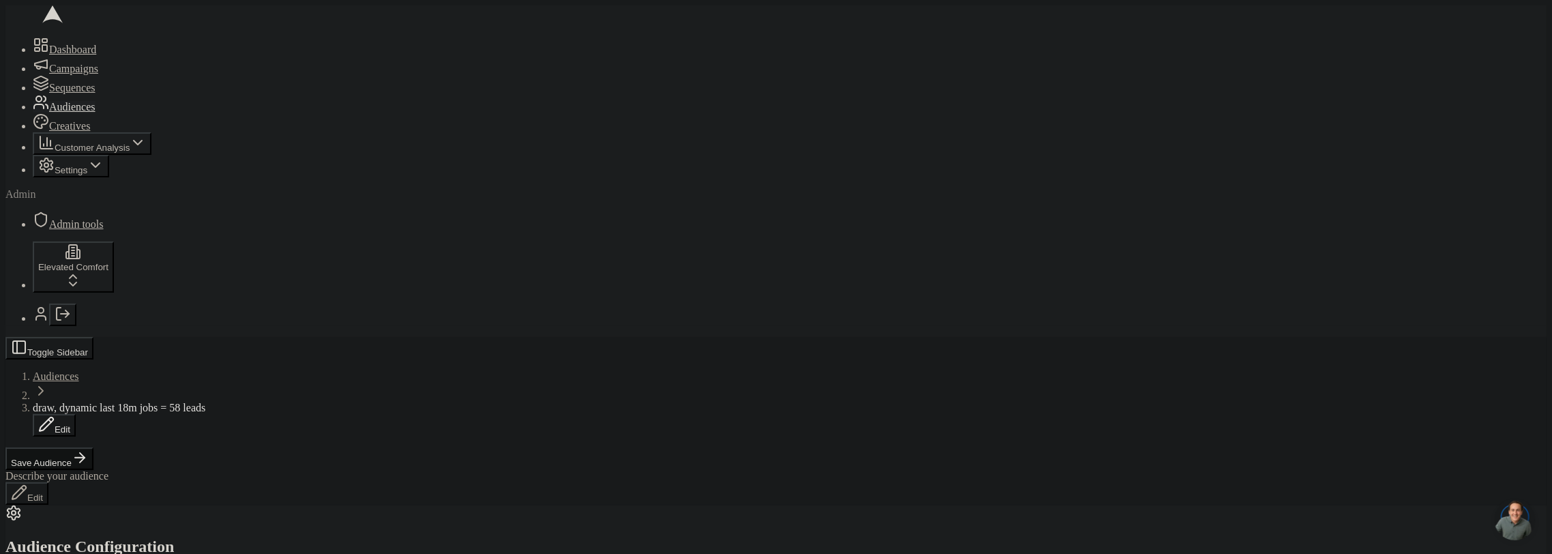
click at [199, 259] on div "Follow Up Visit" at bounding box center [149, 249] width 167 height 19
click at [192, 295] on div "HERS/Final Inspection Correction" at bounding box center [149, 285] width 167 height 19
click at [166, 298] on div "$59 Mailer Tune-Up" at bounding box center [134, 288] width 137 height 19
click at [158, 339] on div "Tech Turn" at bounding box center [134, 329] width 137 height 19
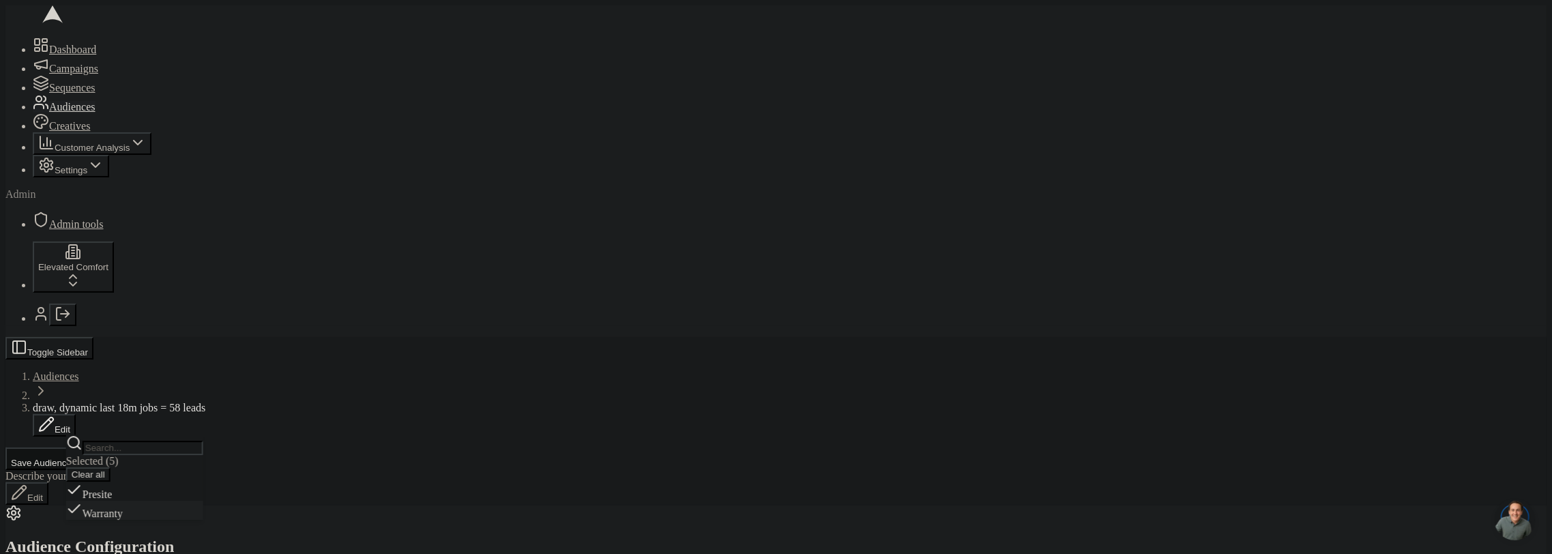
click at [145, 501] on div "Presite" at bounding box center [134, 491] width 137 height 19
click at [190, 501] on div "Warranty" at bounding box center [134, 491] width 137 height 19
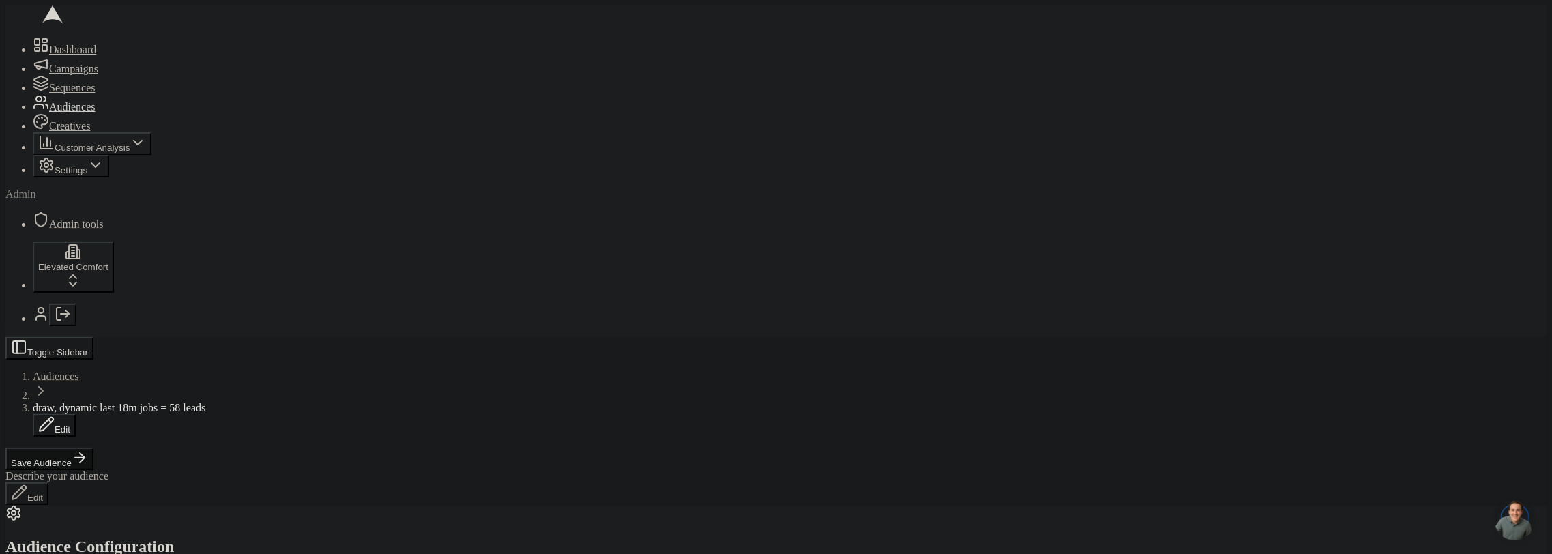
click at [205, 402] on span "draw, dynamic last 18m jobs = 58 leads" at bounding box center [119, 408] width 173 height 12
click at [153, 402] on input "draw, dynamic last 18m jobs = 58 leads" at bounding box center [93, 409] width 121 height 14
type input "draw, 1 bu, 7 job types, dynamic last 18m jobs = 58 leads"
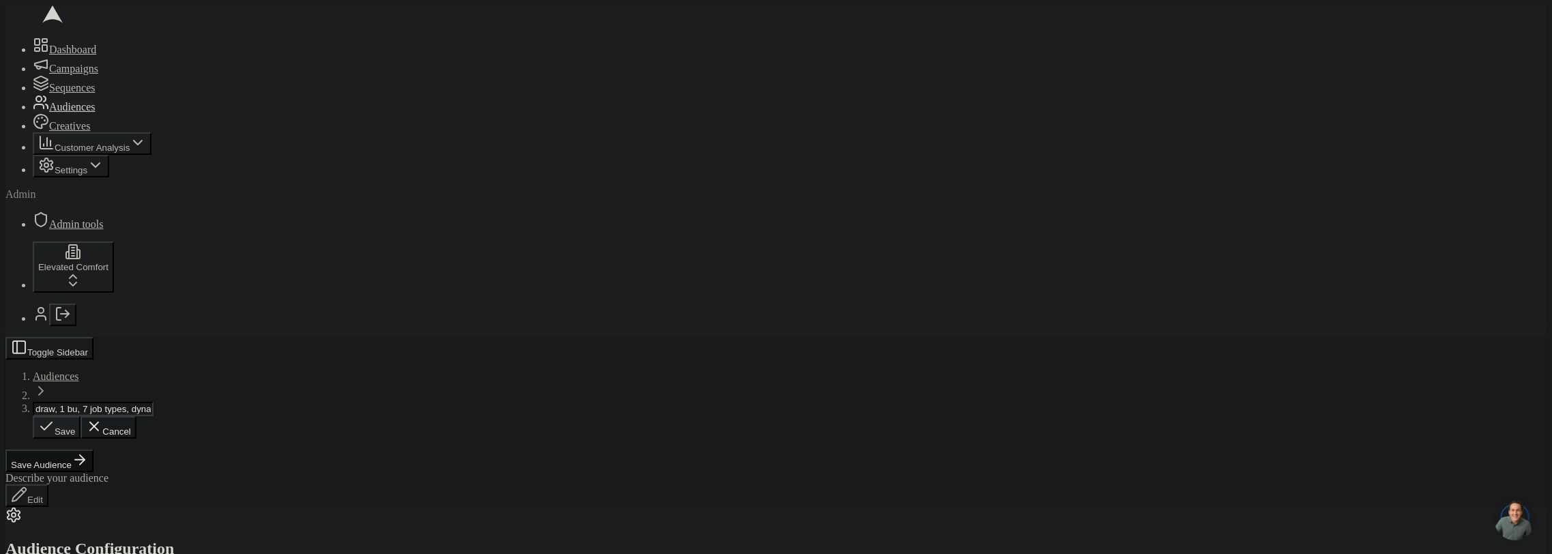
click at [304, 416] on div "Save Cancel" at bounding box center [790, 427] width 1514 height 23
click at [284, 402] on span "draw, 1 bu, 7 job types, dynamic last 18m jobs = 58 leads" at bounding box center [158, 408] width 251 height 12
type input "draw, 1 bu, 7 job types, dynamic last 18m jobs = 2 leads"
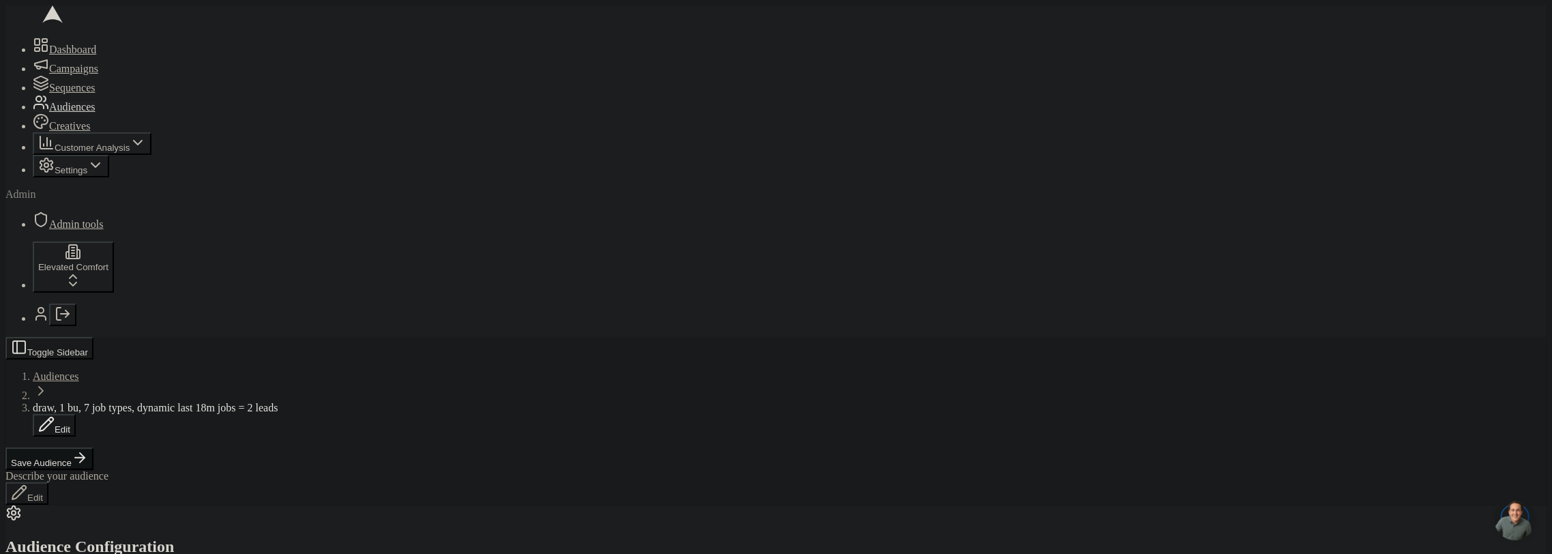
click at [93, 447] on button "Save Audience" at bounding box center [49, 458] width 88 height 23
click at [167, 447] on button "Edit" at bounding box center [145, 458] width 43 height 23
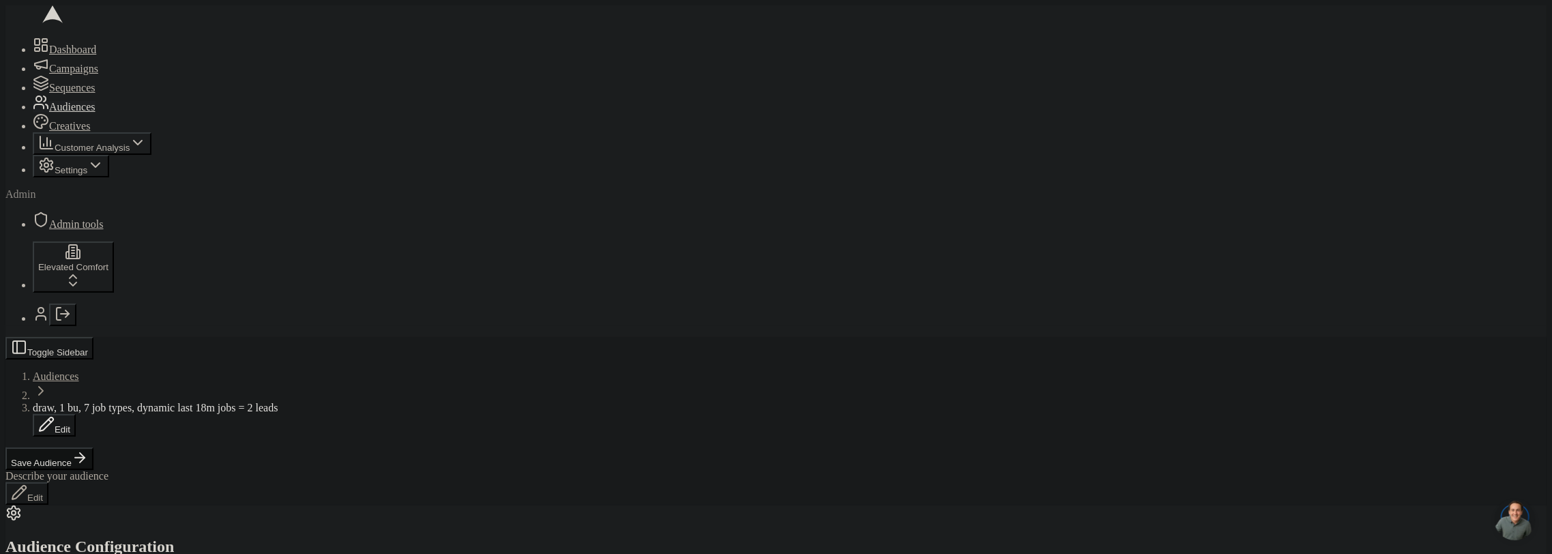
scroll to position [0, 0]
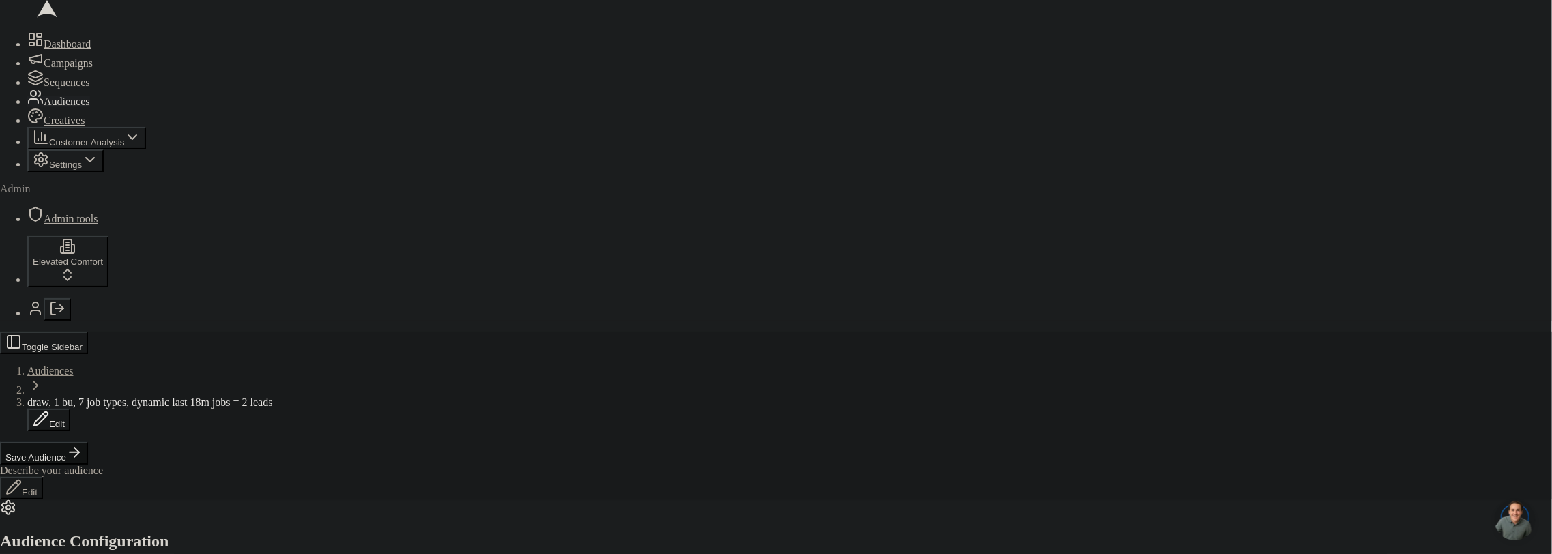
drag, startPoint x: 937, startPoint y: 447, endPoint x: 922, endPoint y: 443, distance: 16.2
click at [278, 402] on span "draw, 1 bu, 7 job types, dynamic last 18m jobs = 2 leads" at bounding box center [156, 408] width 246 height 12
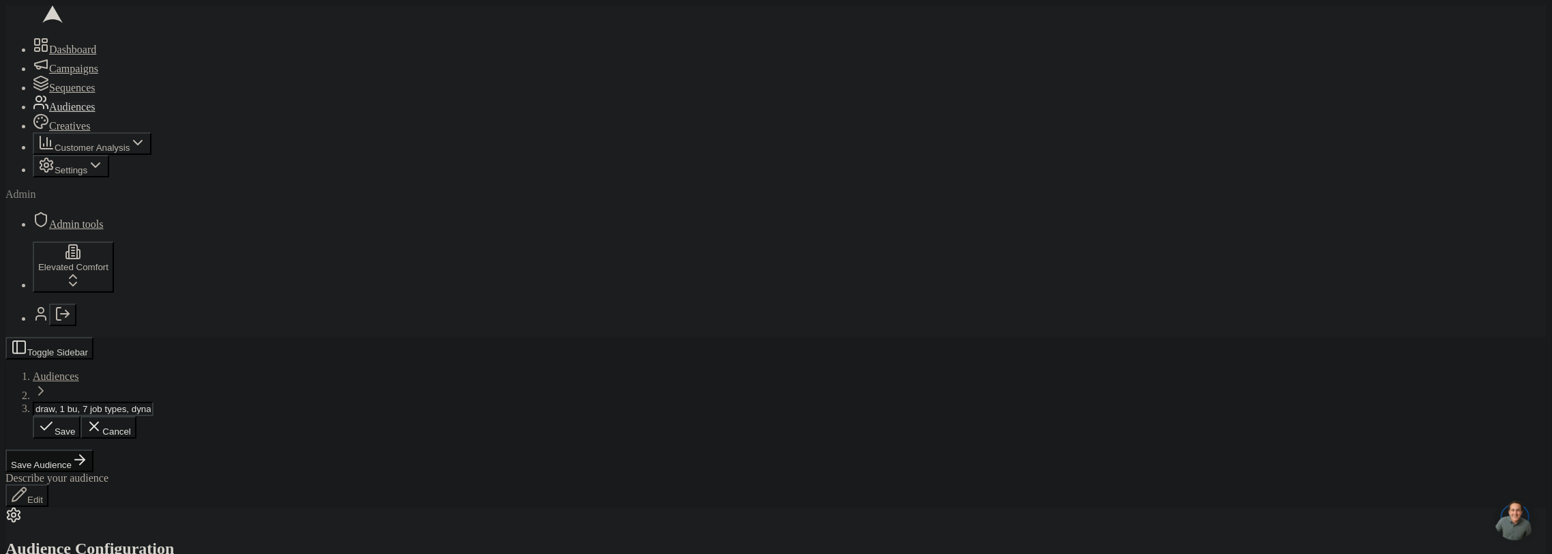
scroll to position [0, 141]
click at [153, 402] on input "draw, 1 bu, 7 job types, dynamic last 18m jobs = 2 leads" at bounding box center [93, 409] width 121 height 14
type input "draw, 1 bu, 7 job types, static existing customers = 2 leads"
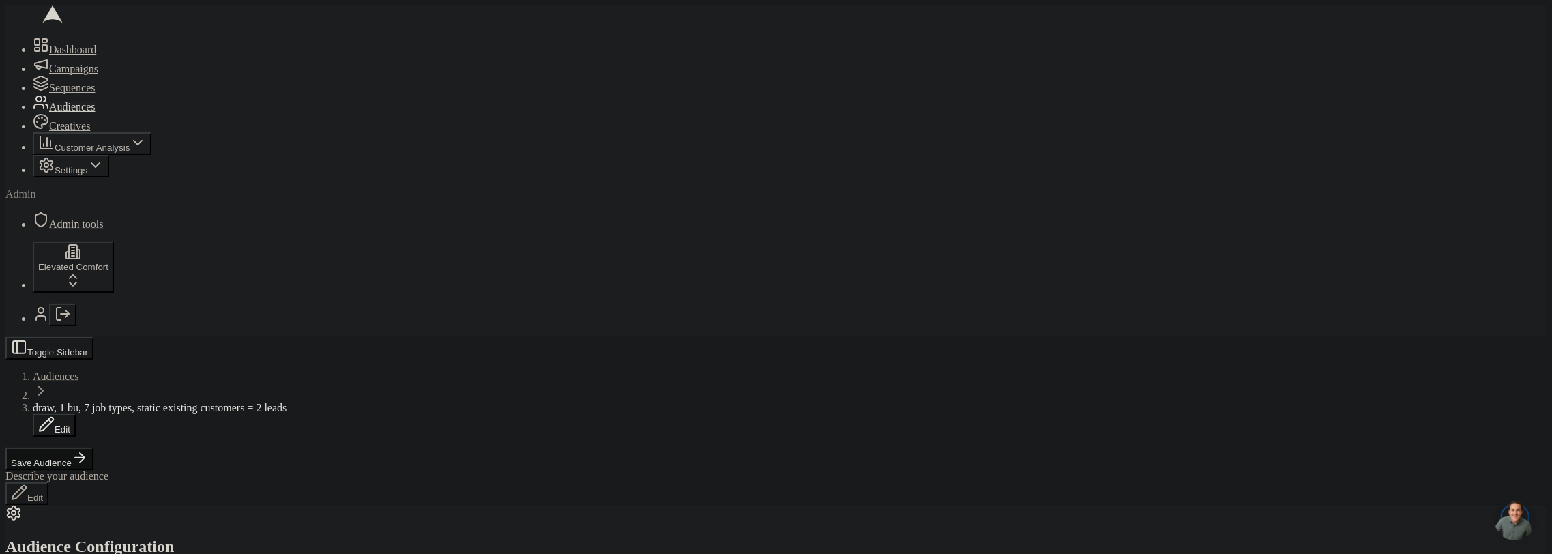
click at [286, 402] on span "draw, 1 bu, 7 job types, static existing customers = 2 leads" at bounding box center [160, 408] width 254 height 12
click at [153, 402] on input "draw, 1 bu, 7 job types, static existing customers = 2 leads" at bounding box center [93, 409] width 121 height 14
type input "draw, 1 bu, 7 job types, static existing customers = 5 leads"
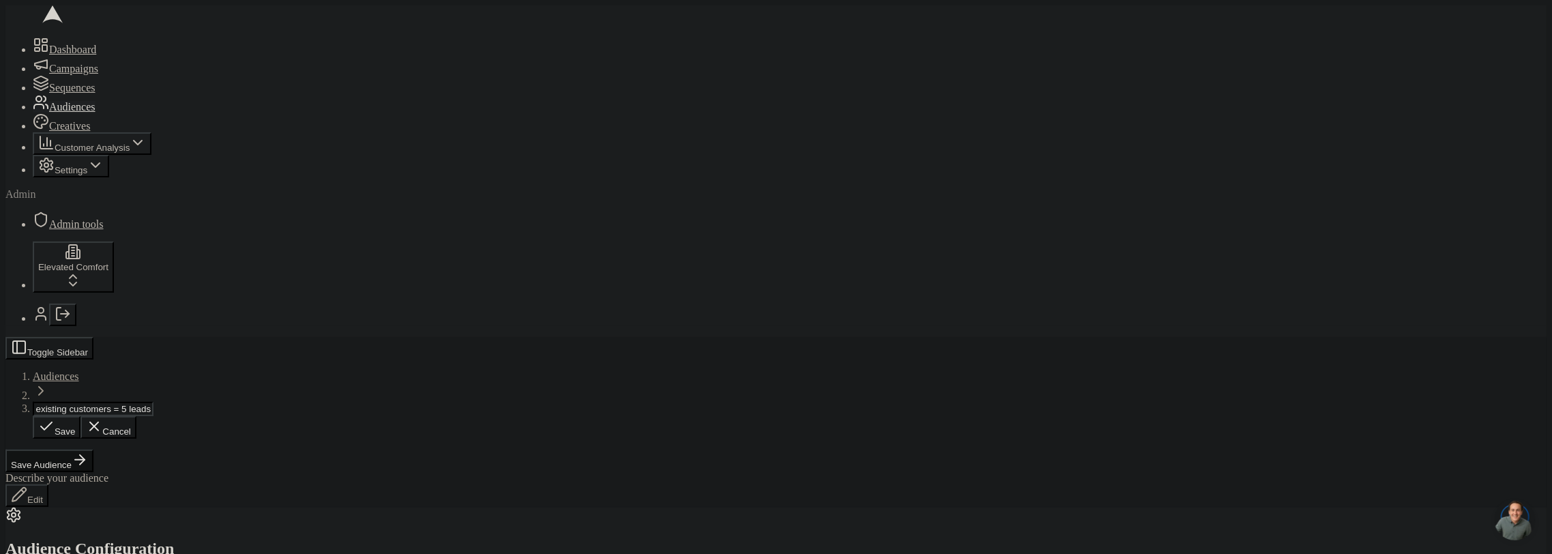
scroll to position [0, 0]
click at [93, 447] on button "Save Audience" at bounding box center [49, 458] width 88 height 23
